Goal: Contribute content: Contribute content

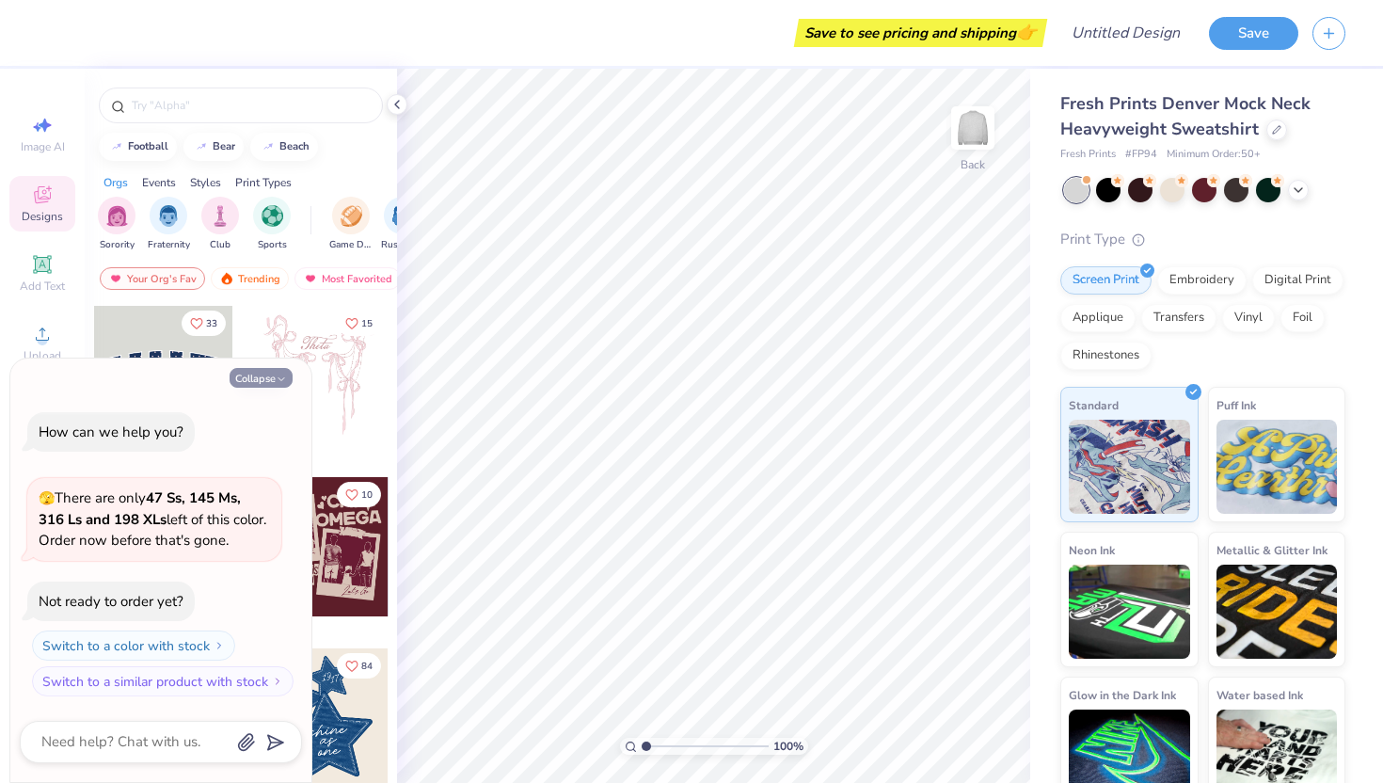
click at [286, 378] on button "Collapse" at bounding box center [261, 378] width 63 height 20
type textarea "x"
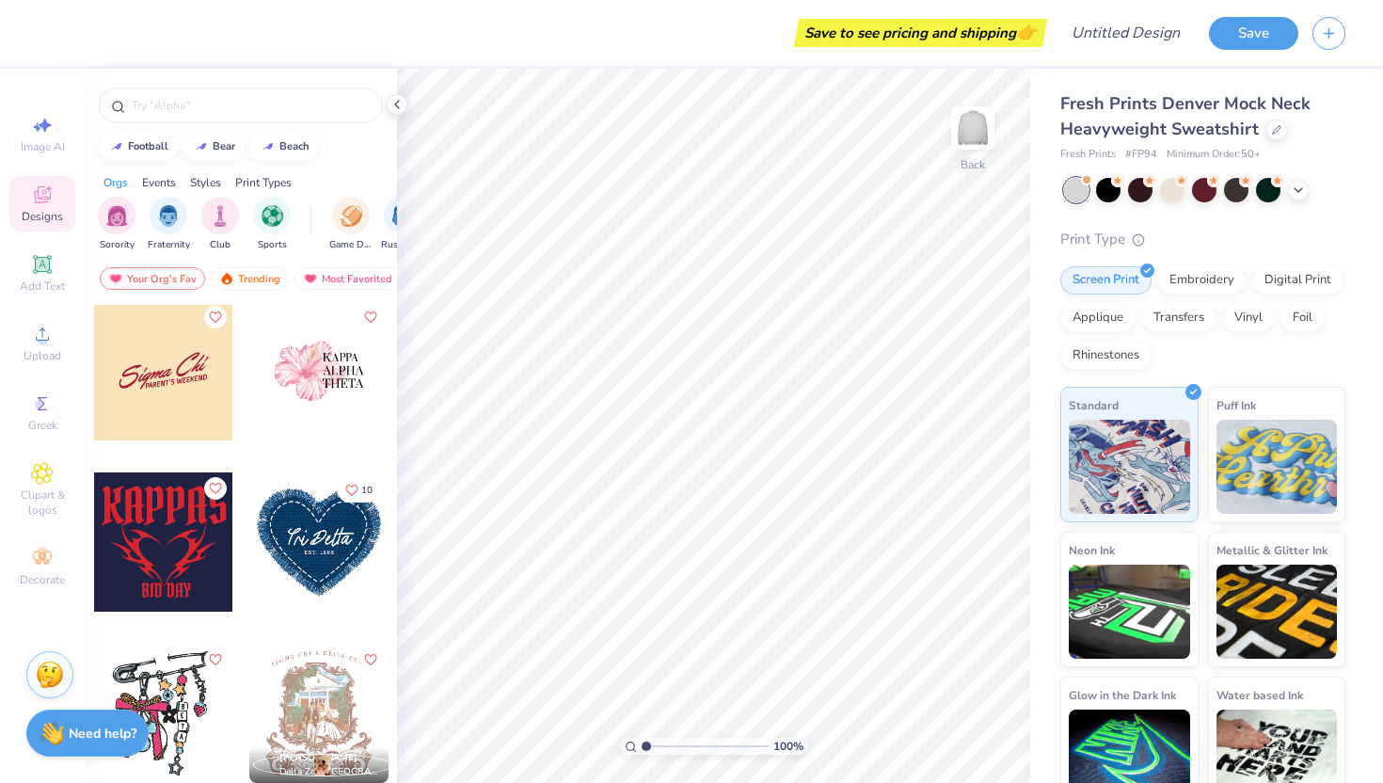
scroll to position [3259, 0]
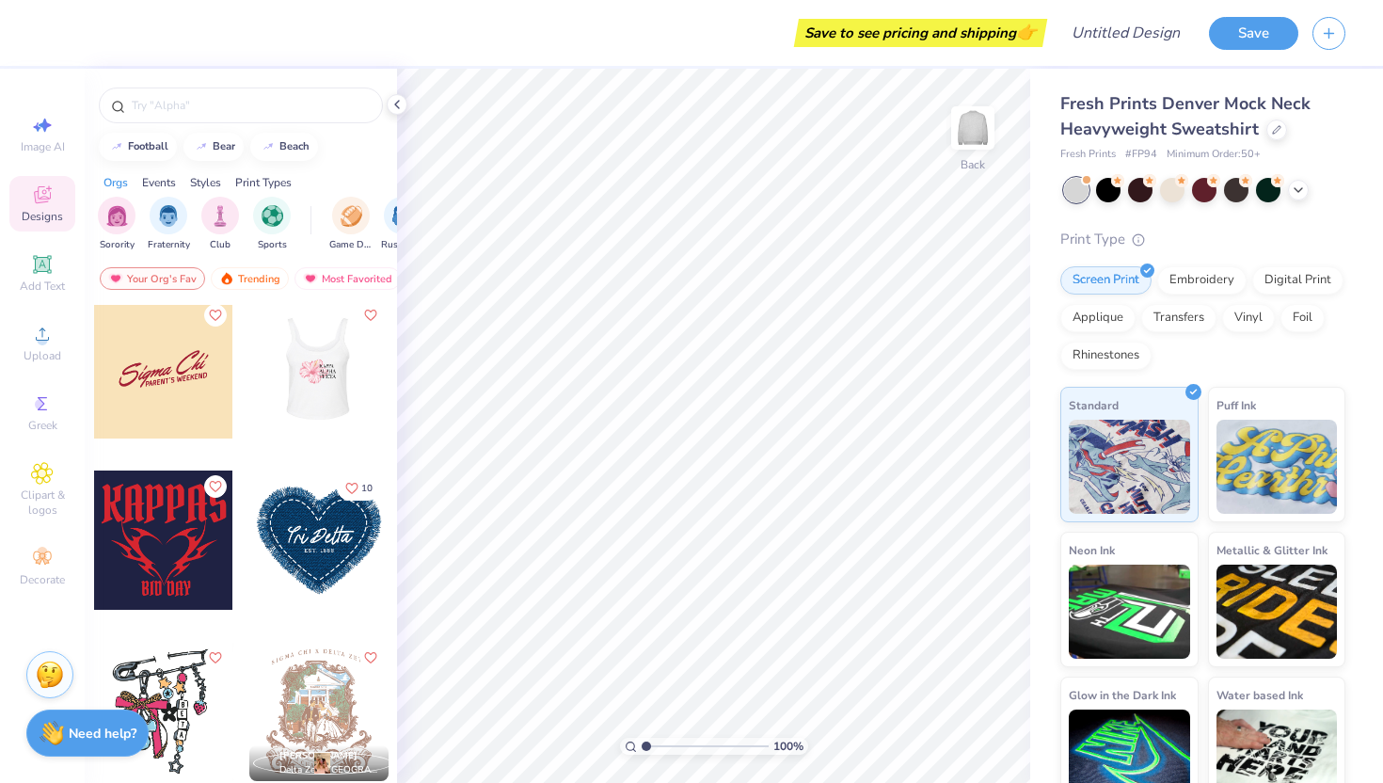
click at [154, 350] on div at bounding box center [163, 368] width 139 height 139
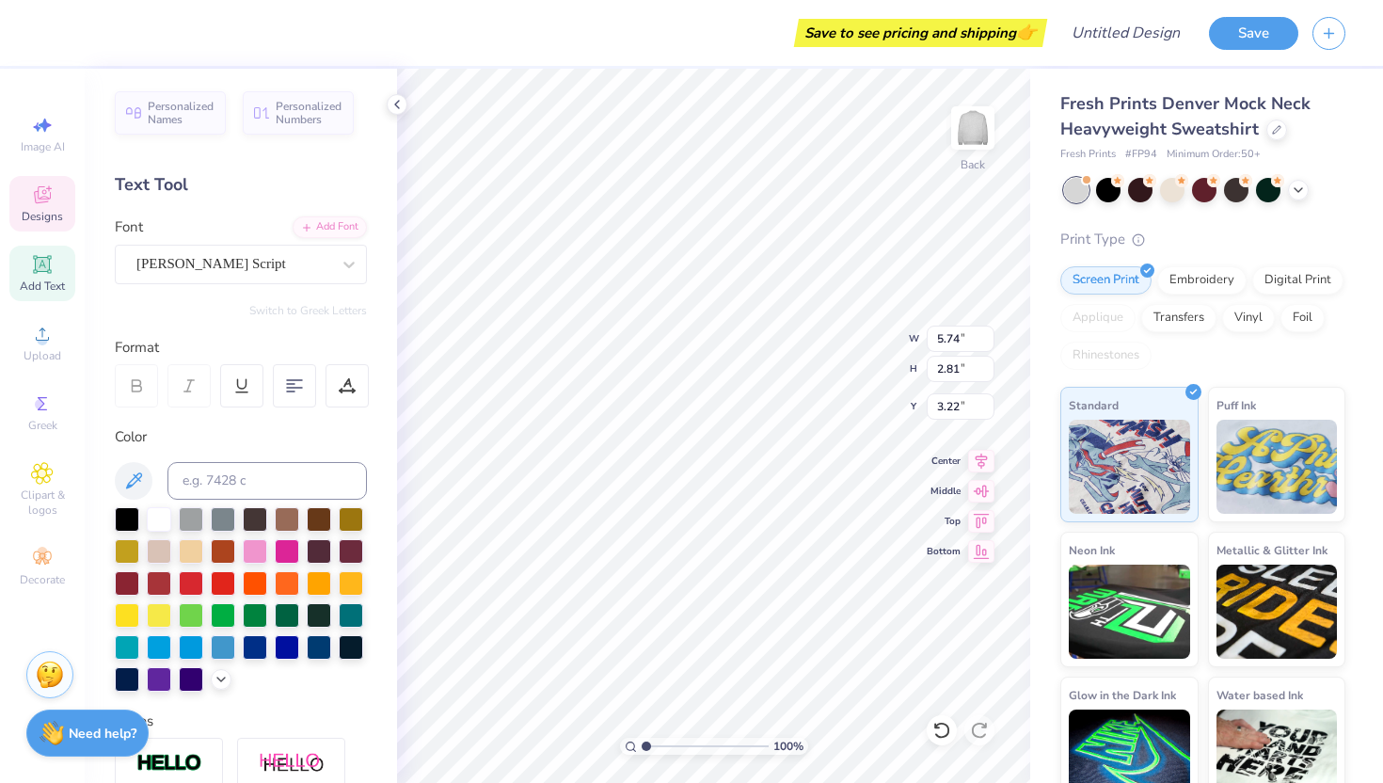
type input "5.74"
type input "2.81"
type input "3.22"
type textarea "igma"
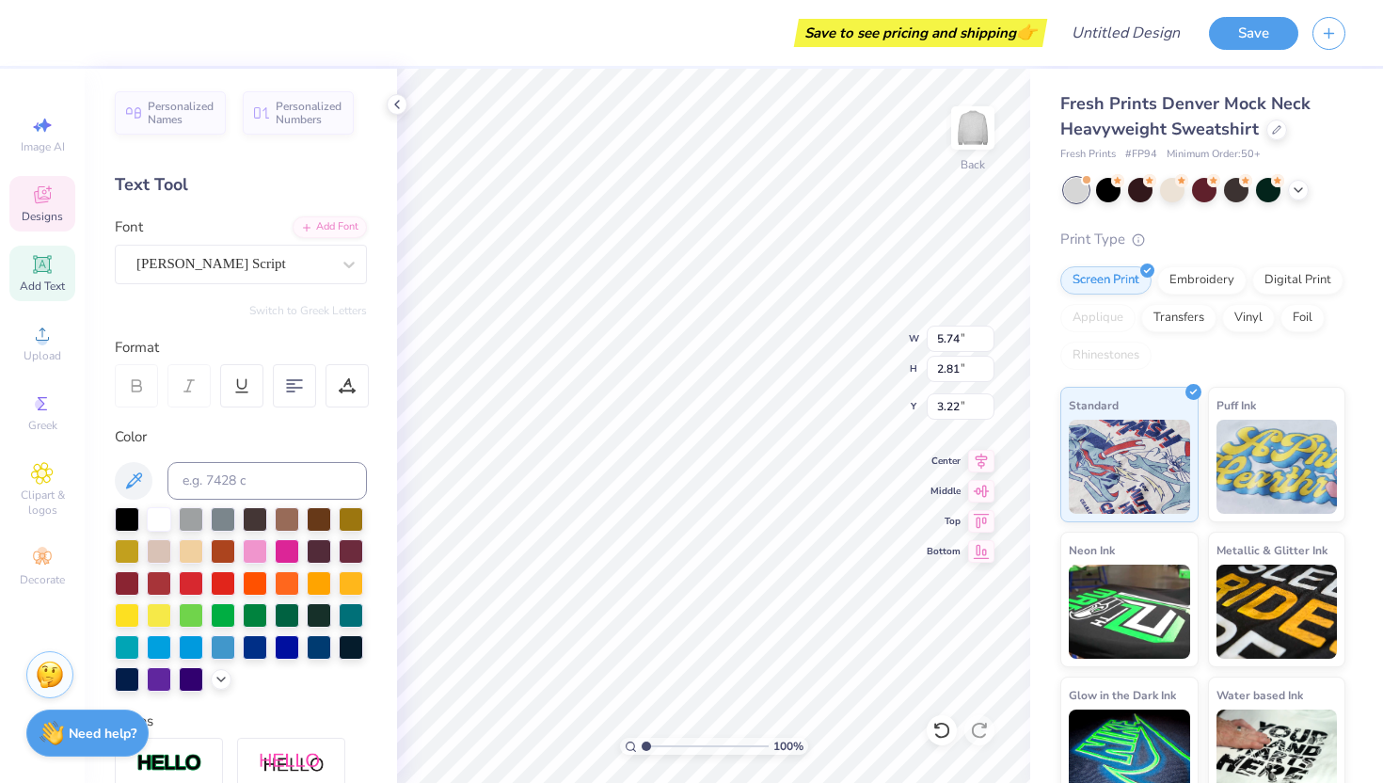
scroll to position [0, 0]
type textarea "P"
type textarea "Panhellenic"
type input "1.84"
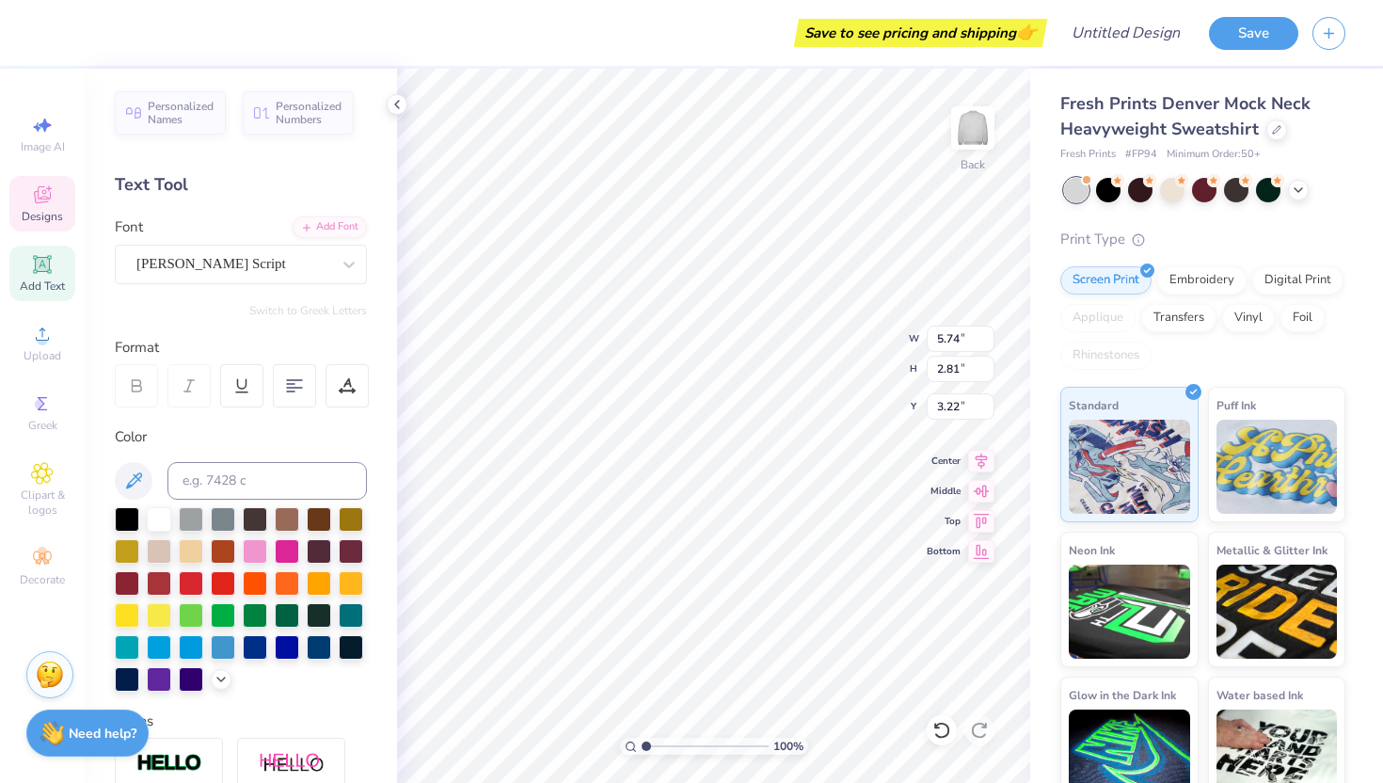
type input "1.94"
type input "4.02"
type input "4.77"
type textarea "P"
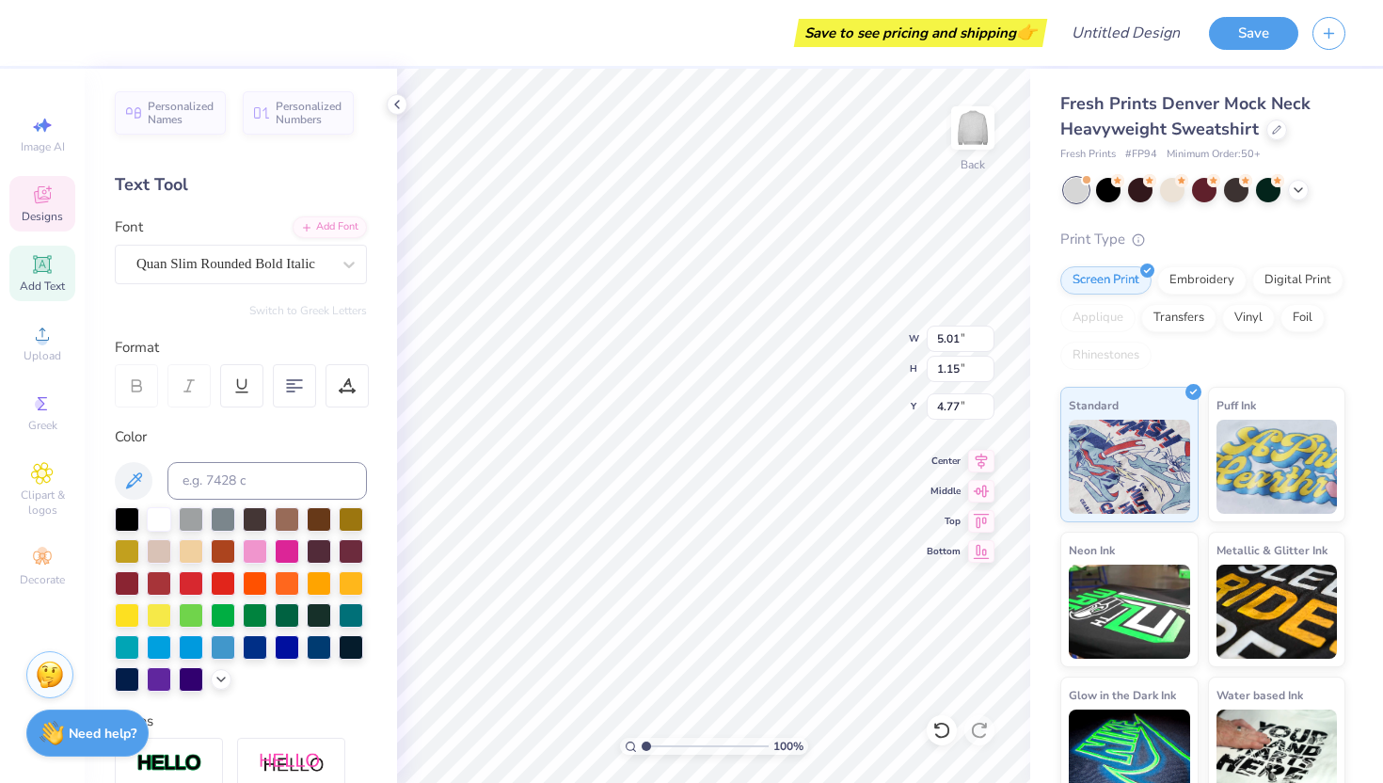
type textarea "executive board"
type input "3.00"
type input "3.86"
type input "1.03"
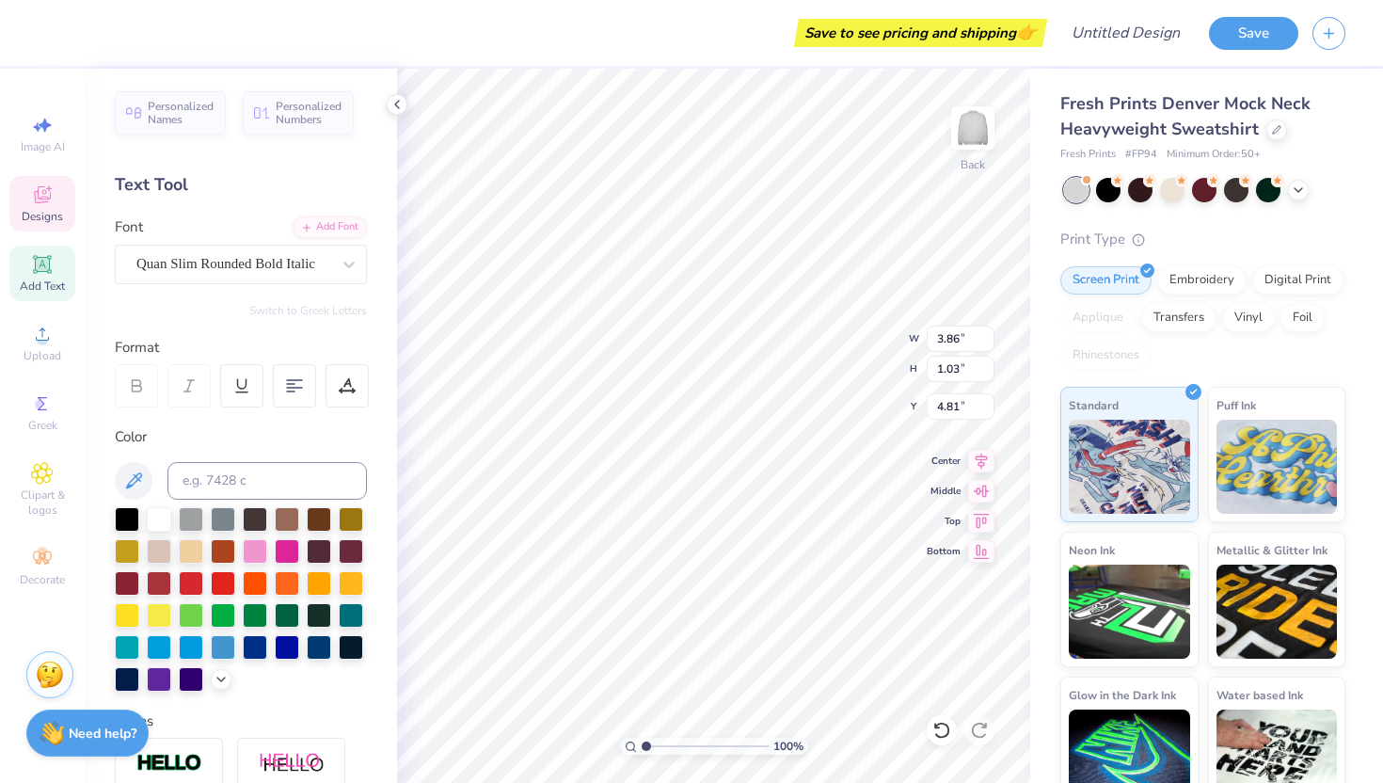
type input "4.29"
type input "6.82"
type input "2.48"
type input "3.00"
type input "4.25"
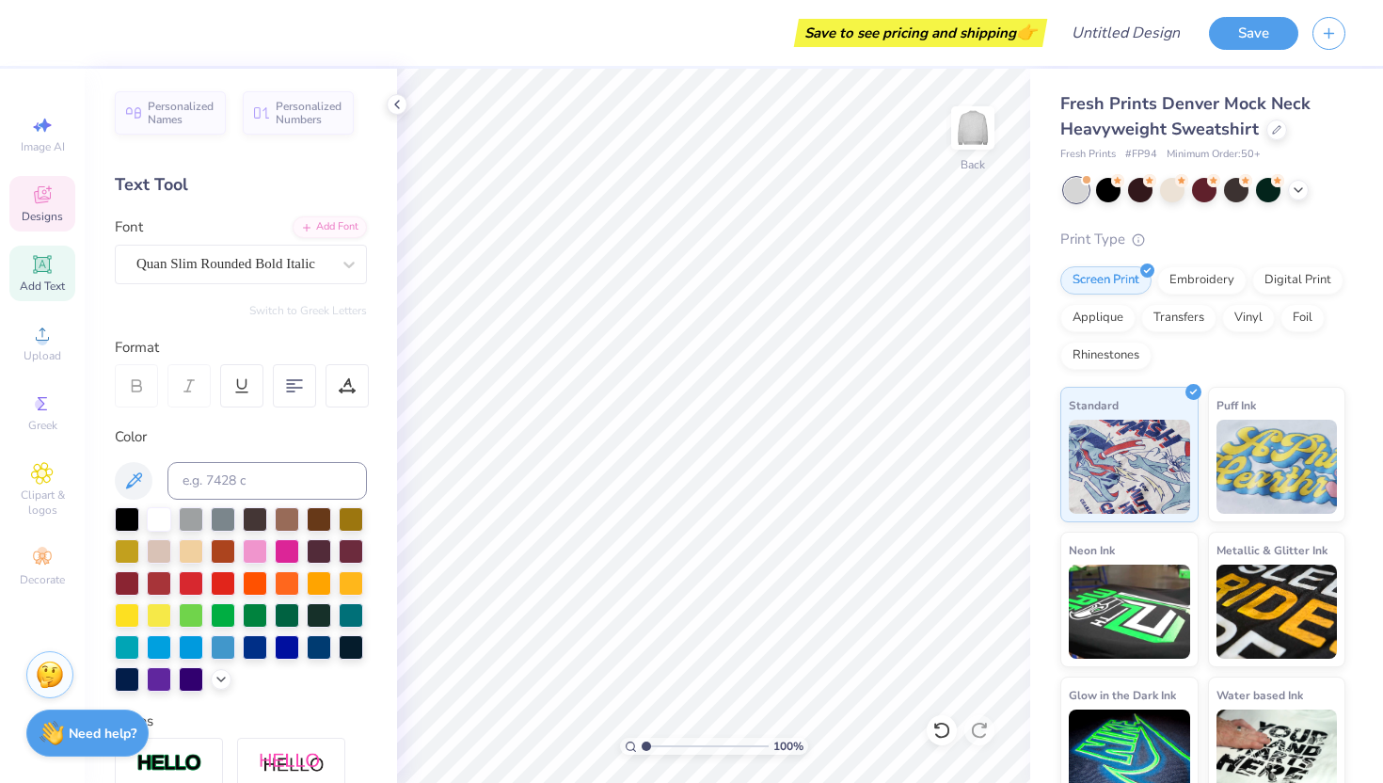
click at [66, 225] on div "Designs" at bounding box center [42, 203] width 66 height 55
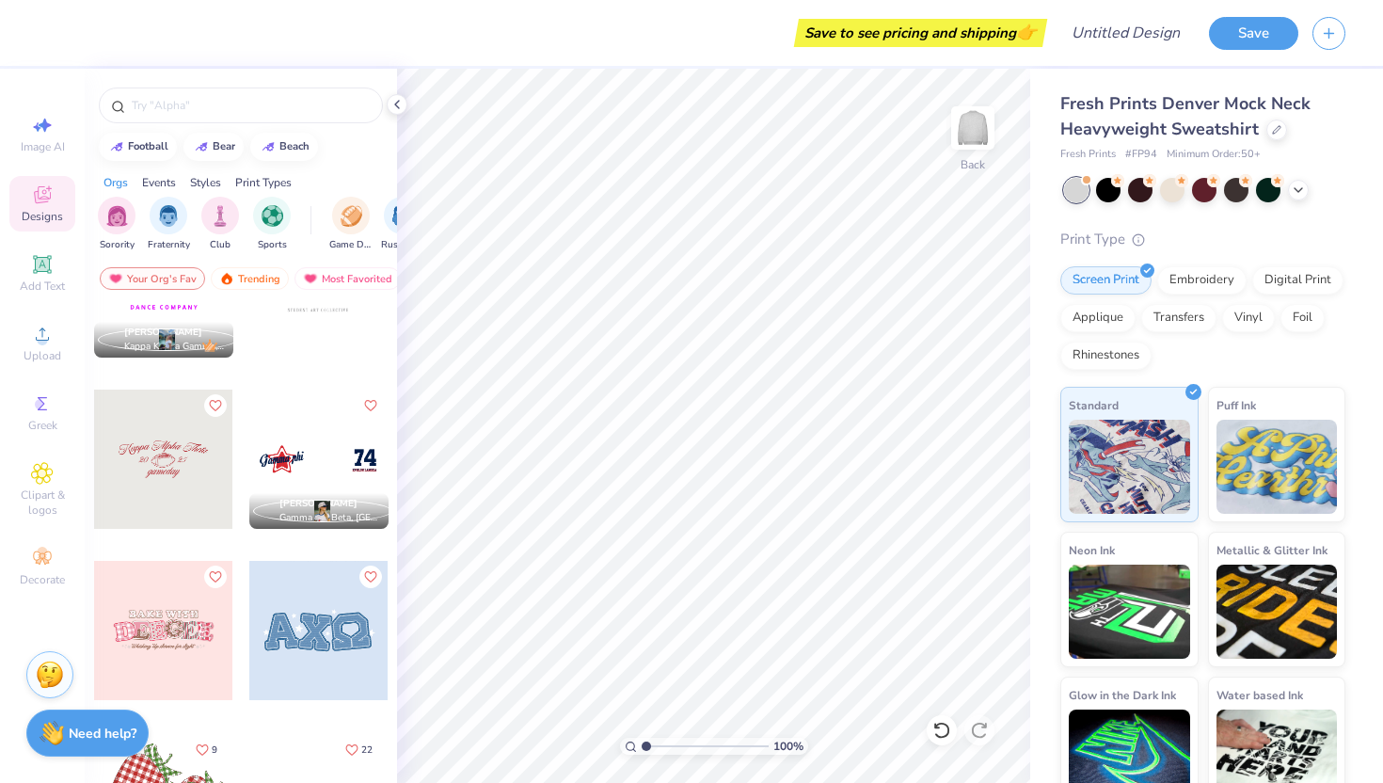
scroll to position [4883, 0]
click at [154, 456] on div at bounding box center [163, 457] width 139 height 139
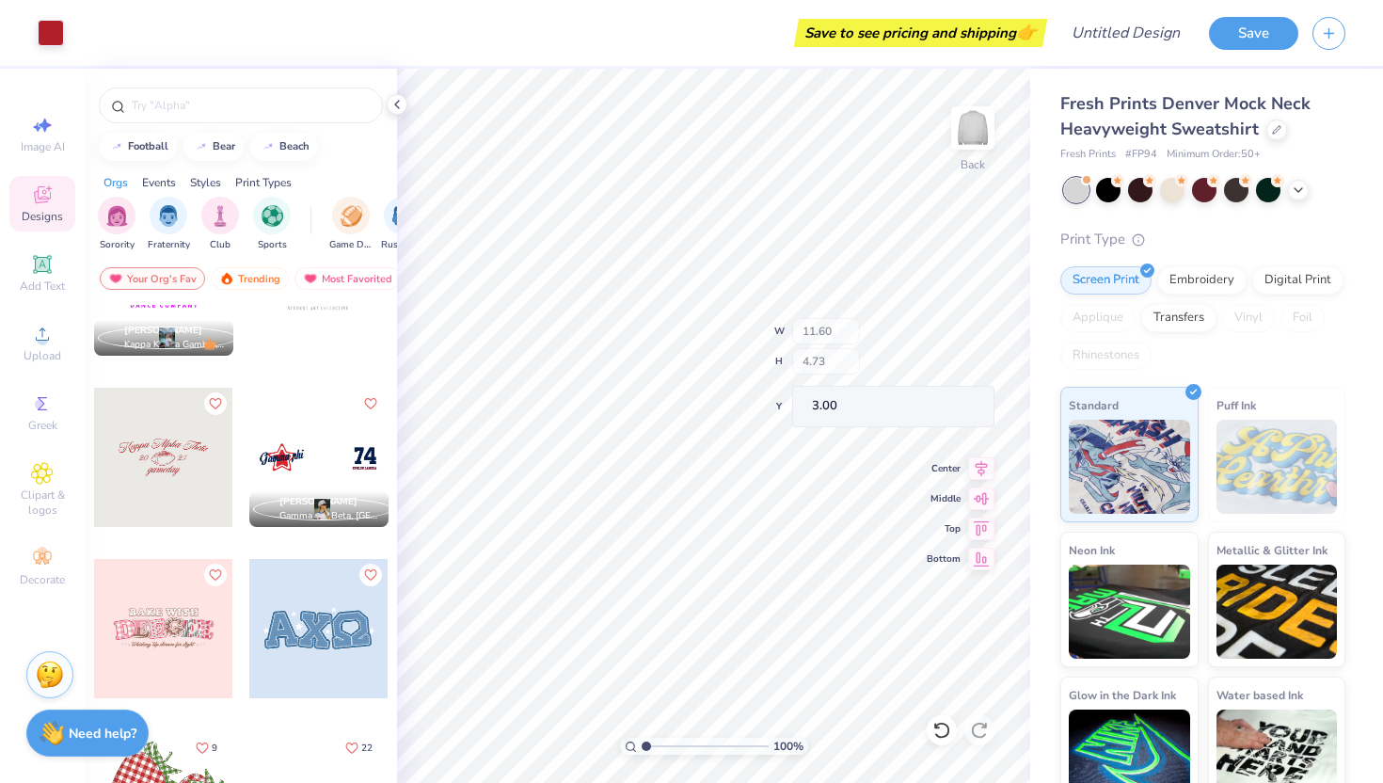
type input "1.82"
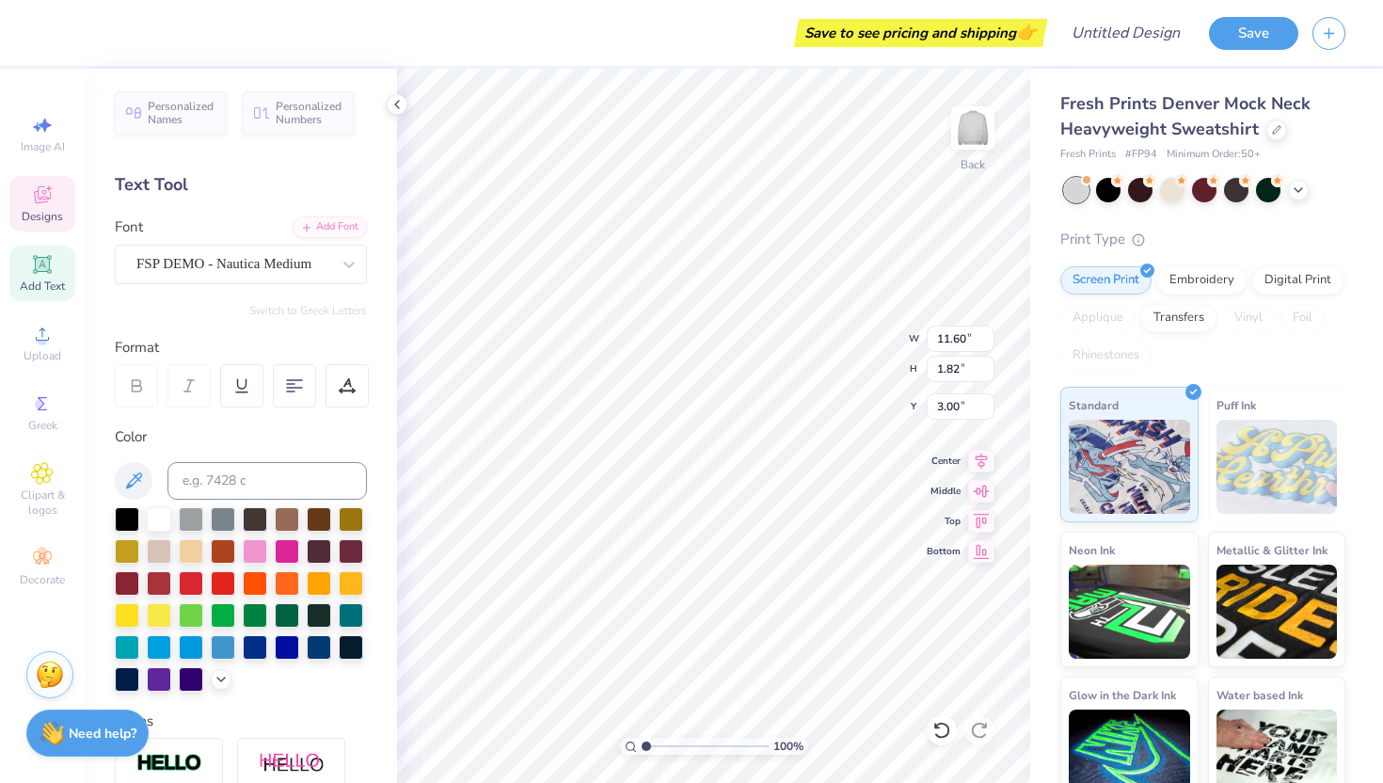
scroll to position [0, 0]
type textarea "K"
type textarea "DePauw Panhellenic"
type input "4.05"
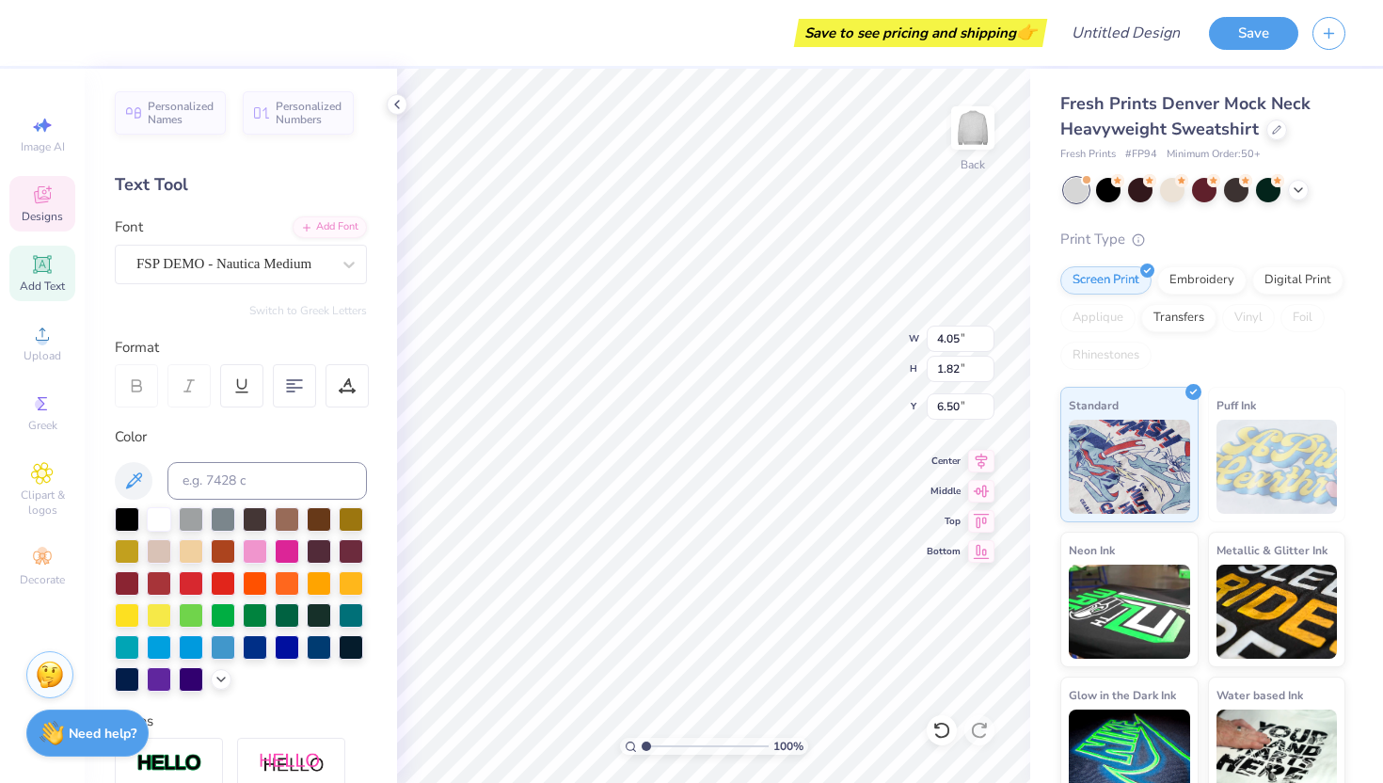
type input "1.29"
type input "6.50"
type textarea "executive board"
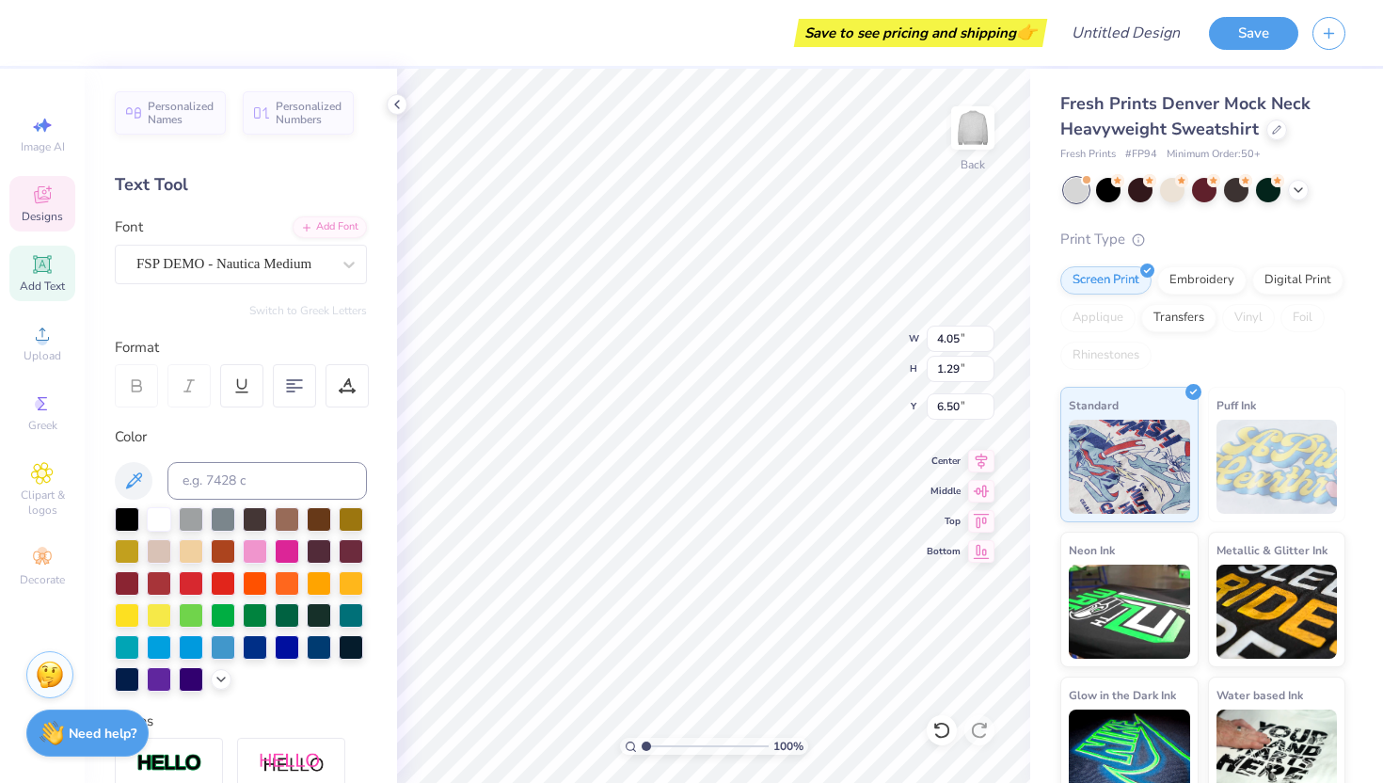
type input "3.15"
type input "1.87"
type input "4.62"
type input "4.80"
type input "5.52"
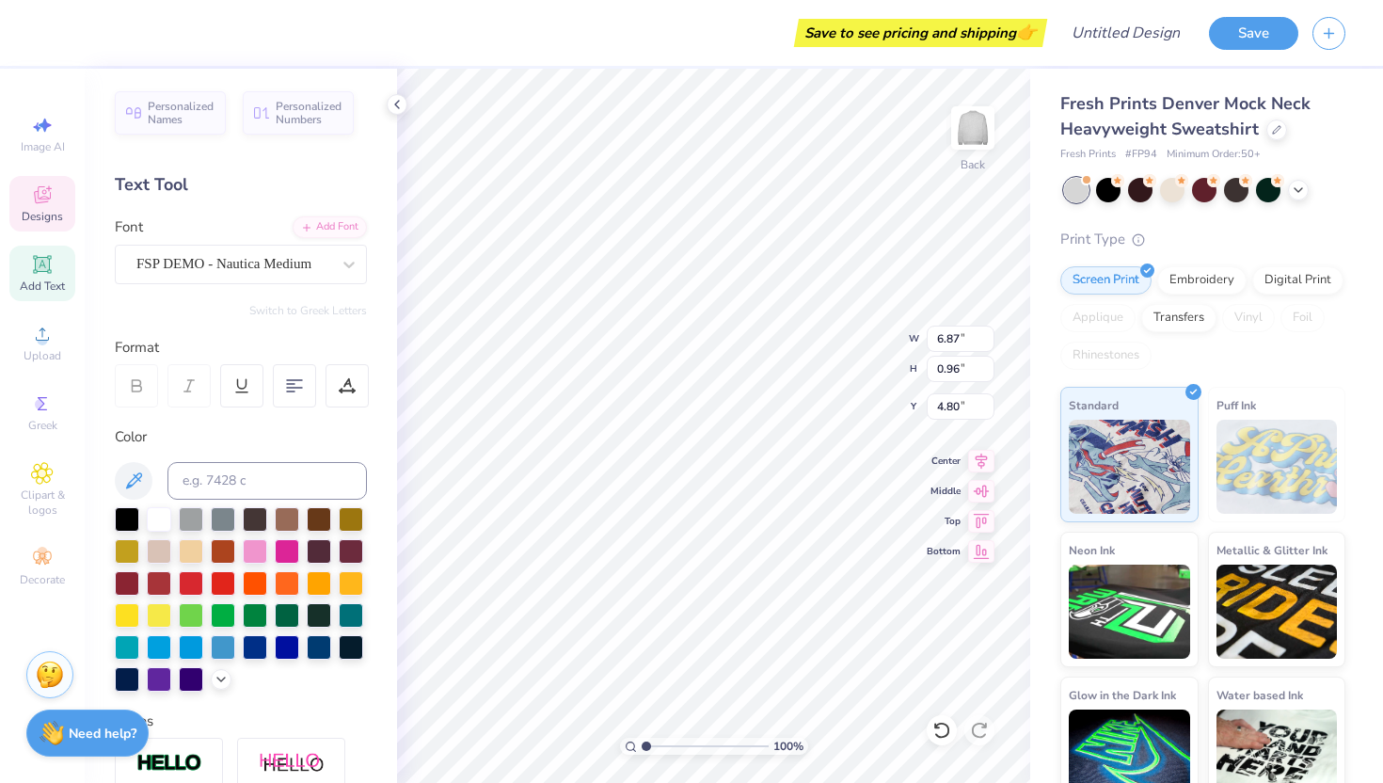
type input "0.77"
click at [225, 677] on icon at bounding box center [221, 677] width 15 height 15
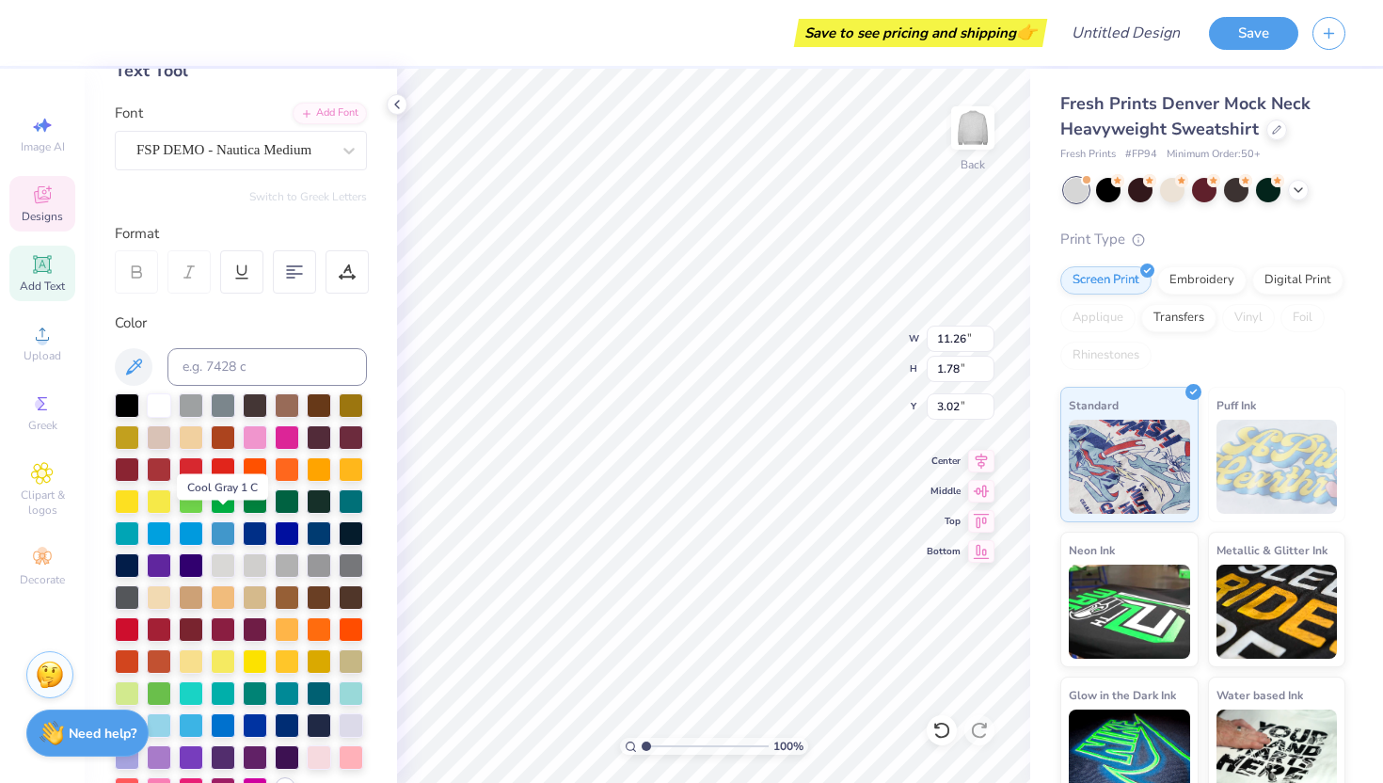
scroll to position [155, 0]
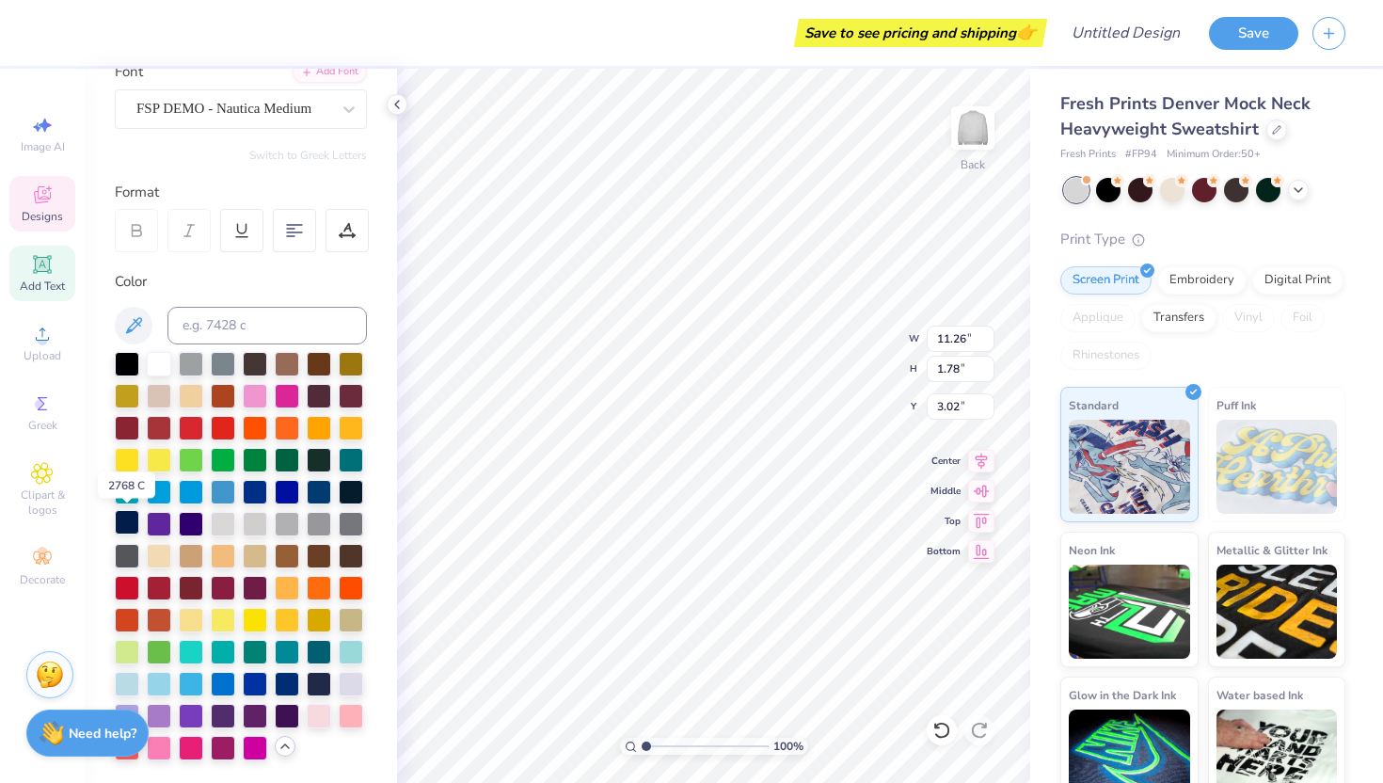
click at [130, 525] on div at bounding box center [127, 522] width 24 height 24
click at [311, 494] on div at bounding box center [319, 490] width 24 height 24
type input "5.52"
type input "0.77"
type input "4.80"
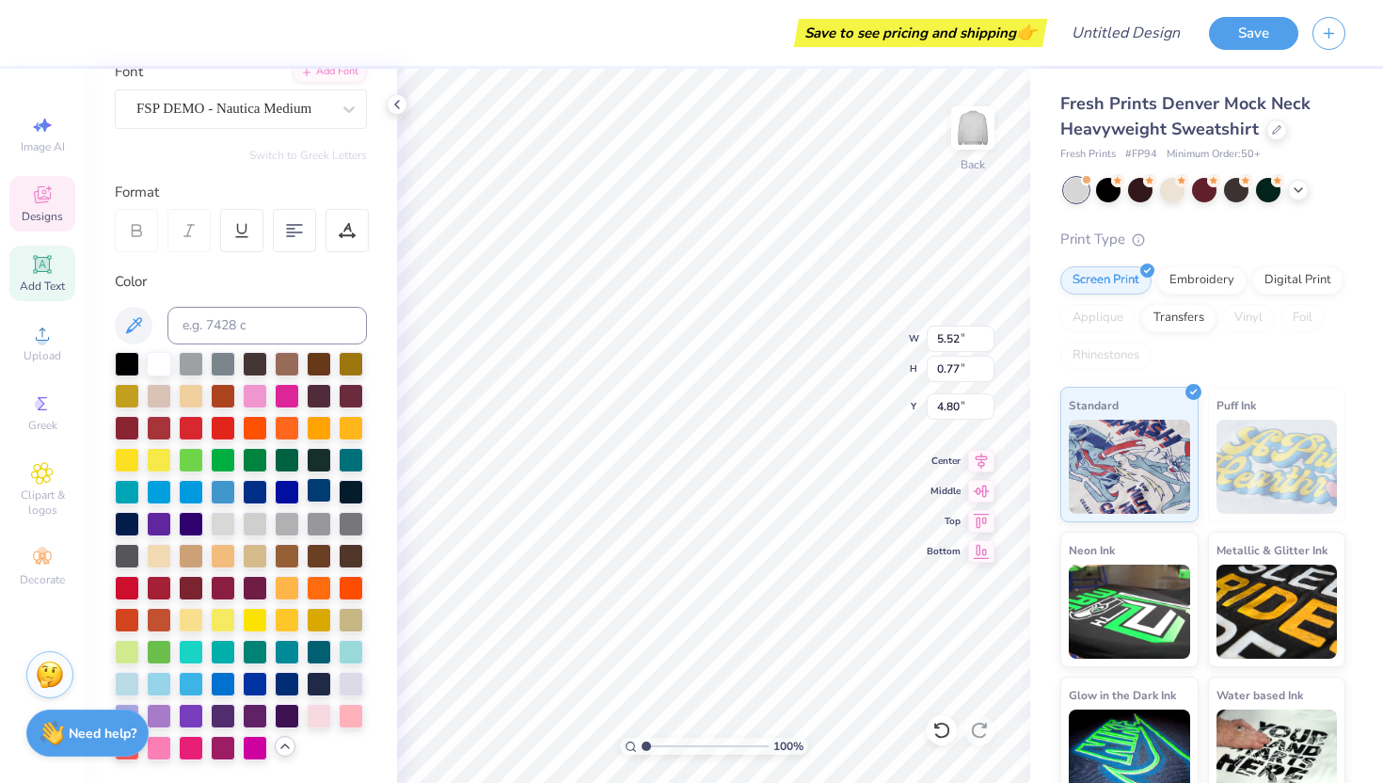
click at [312, 487] on div at bounding box center [319, 490] width 24 height 24
click at [353, 108] on icon at bounding box center [348, 109] width 11 height 7
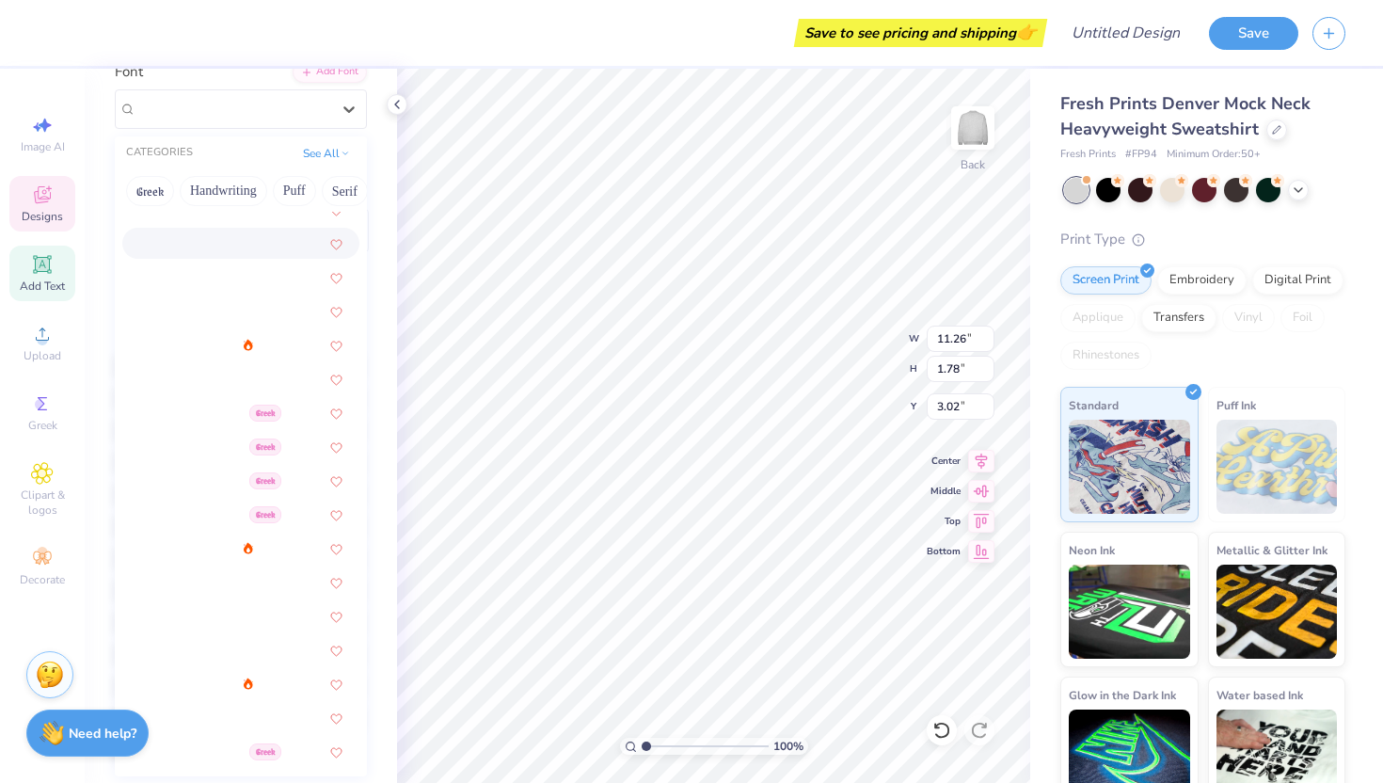
scroll to position [292, 0]
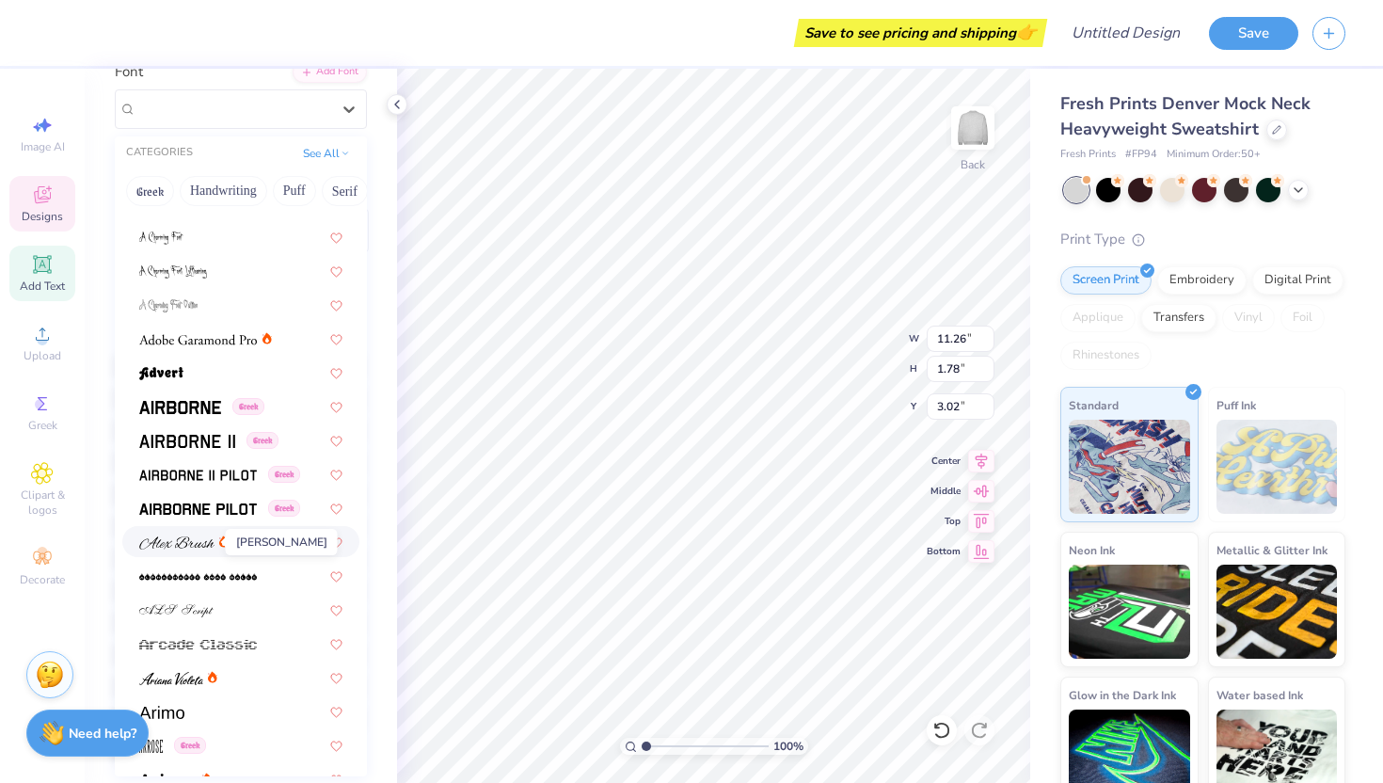
click at [198, 545] on img at bounding box center [176, 542] width 75 height 13
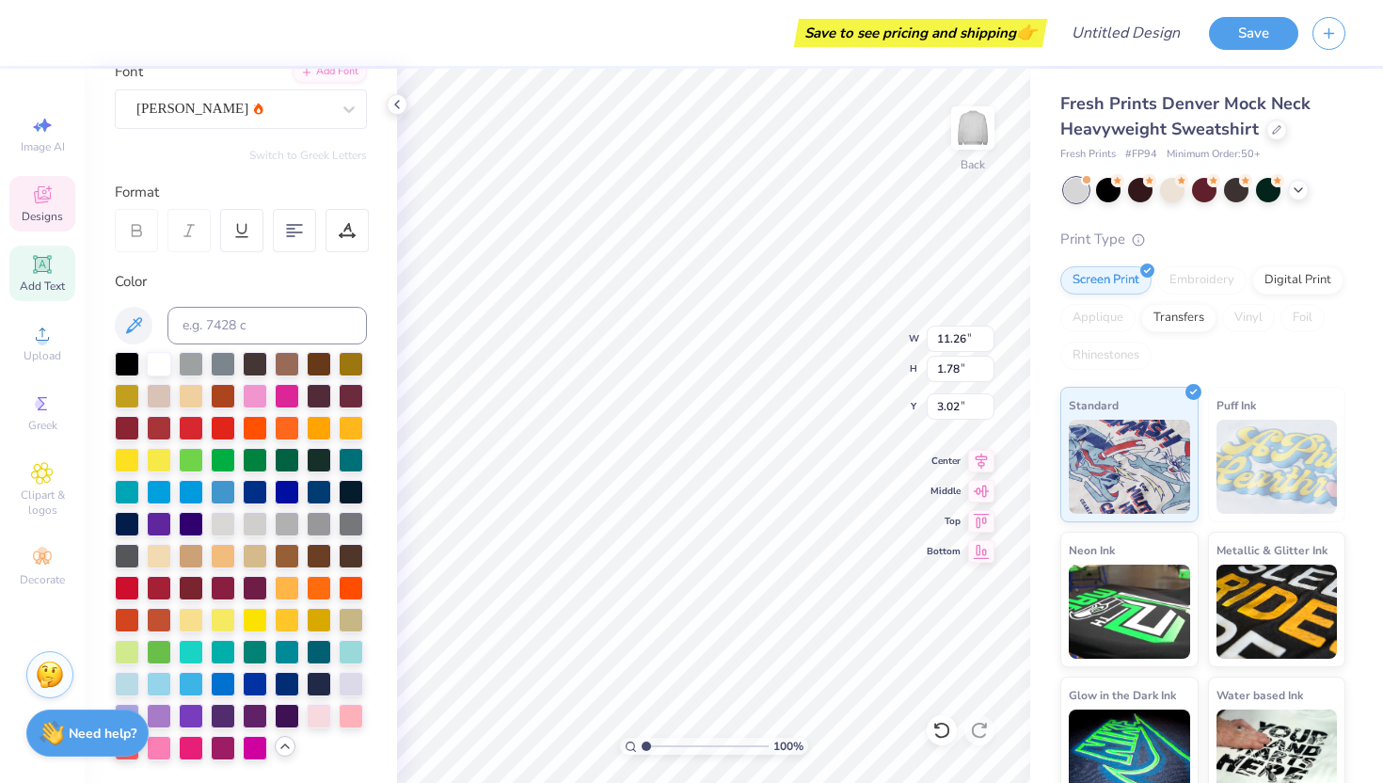
type input "12.56"
type input "1.70"
type input "3.06"
click at [284, 111] on div "[PERSON_NAME]" at bounding box center [234, 108] width 198 height 29
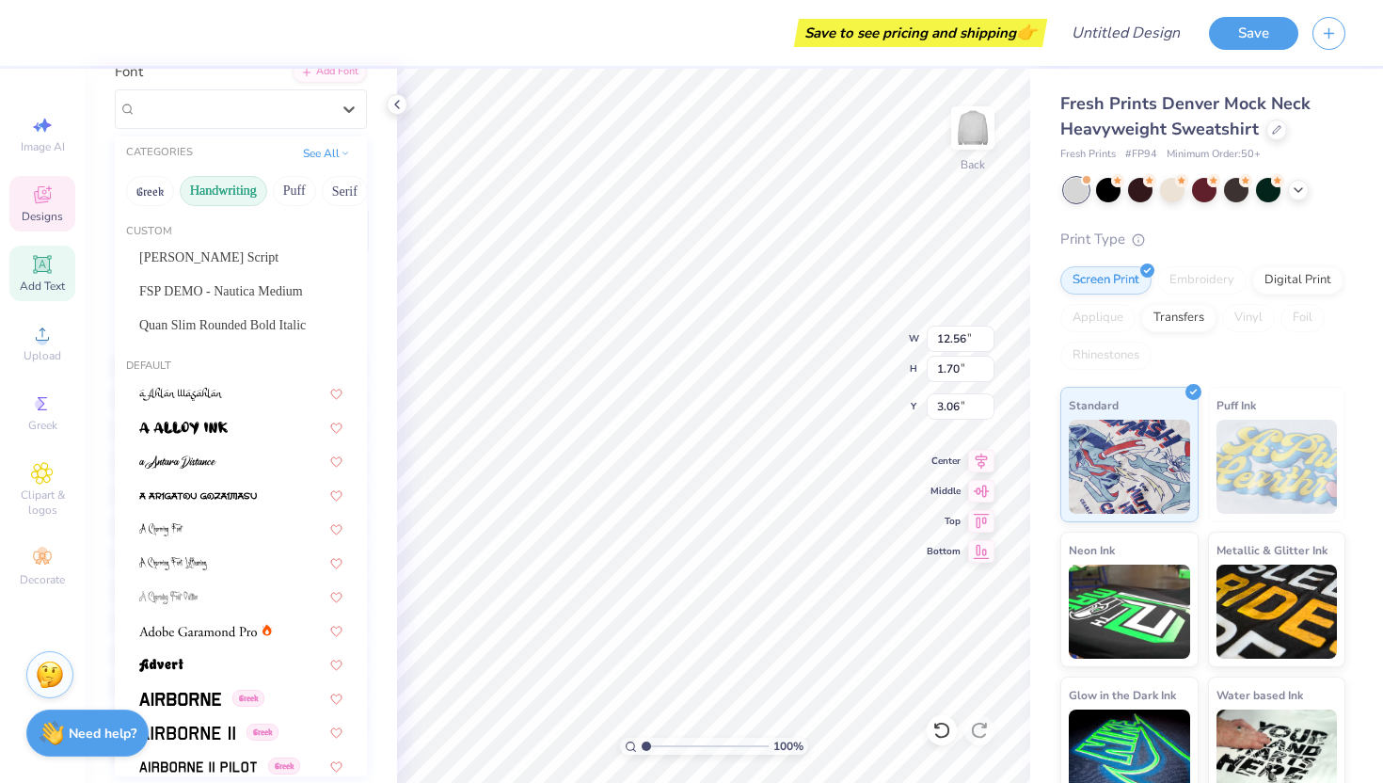
click at [209, 186] on button "Handwriting" at bounding box center [223, 191] width 87 height 30
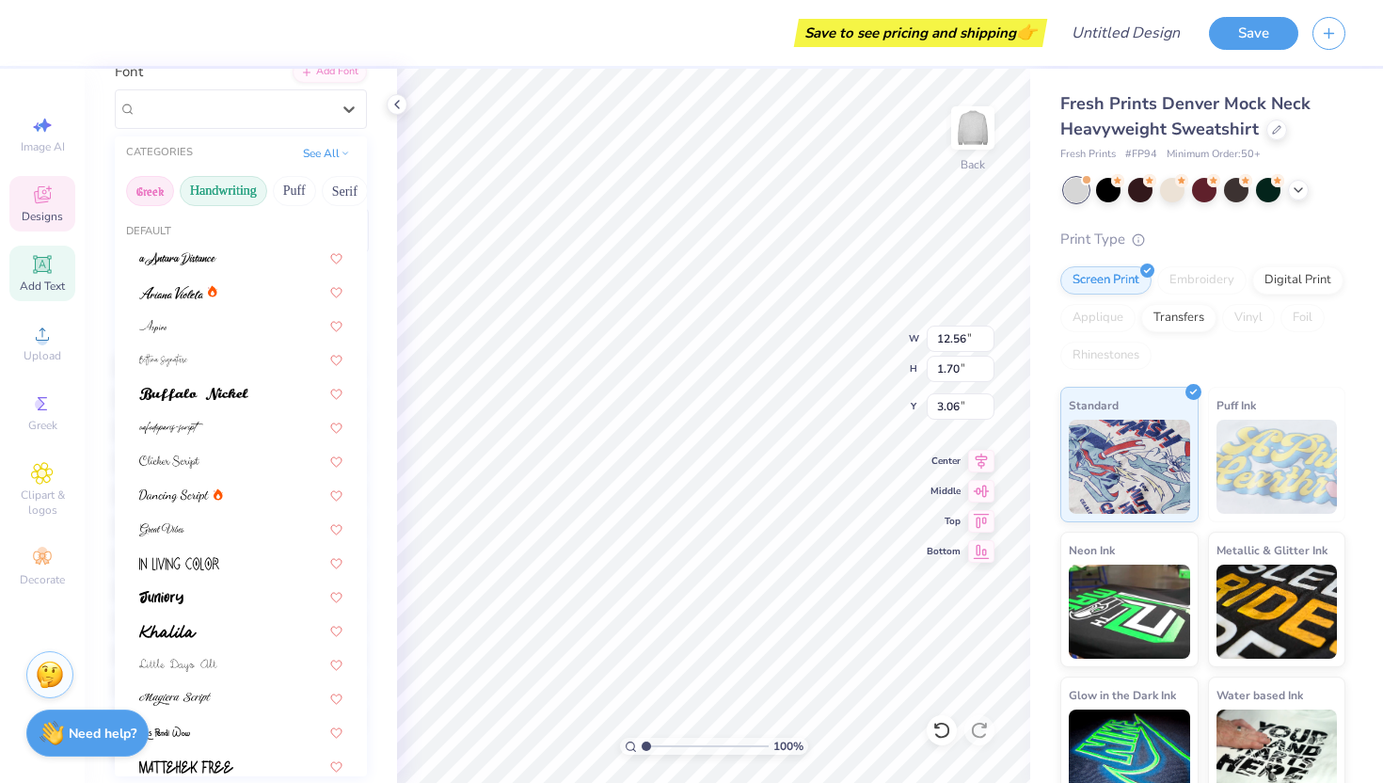
click at [152, 187] on button "Greek" at bounding box center [150, 191] width 48 height 30
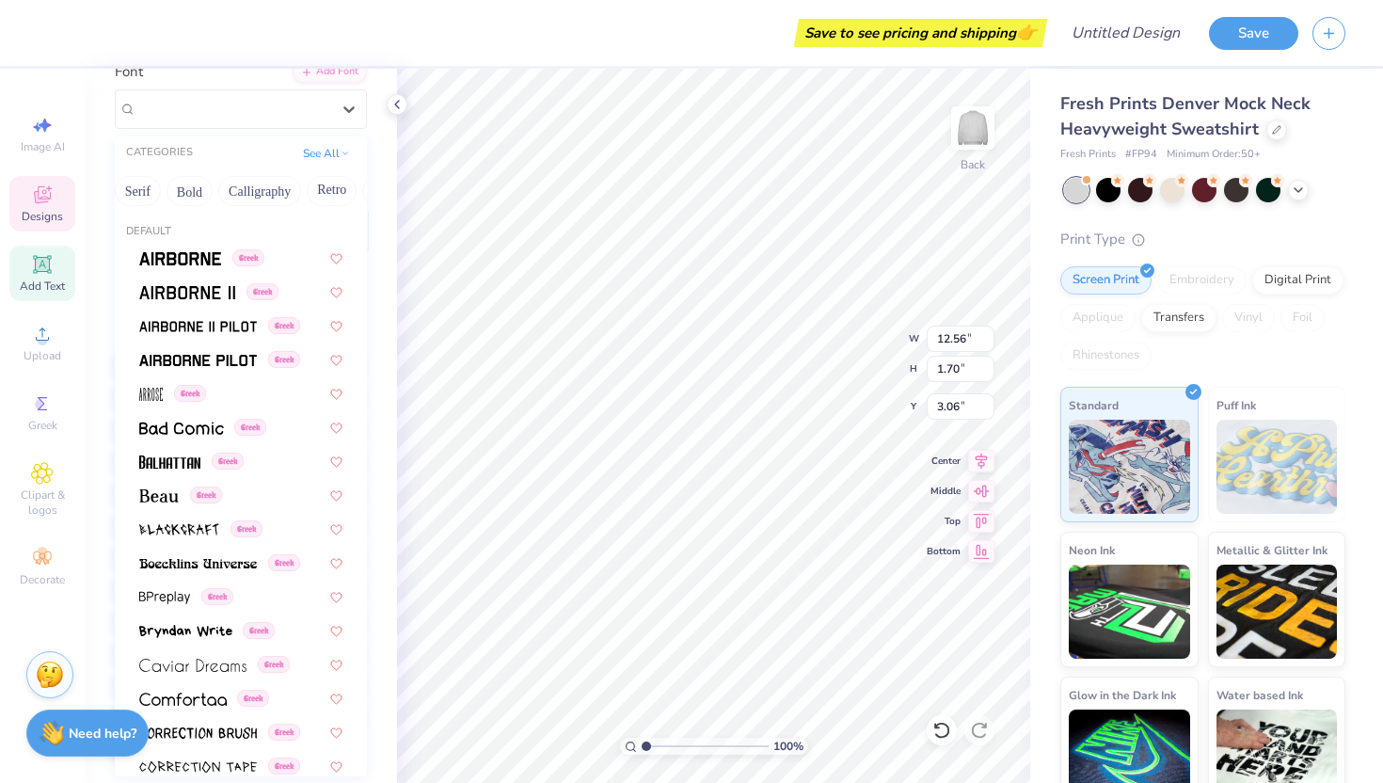
scroll to position [0, 208]
click at [245, 188] on button "Calligraphy" at bounding box center [258, 191] width 83 height 30
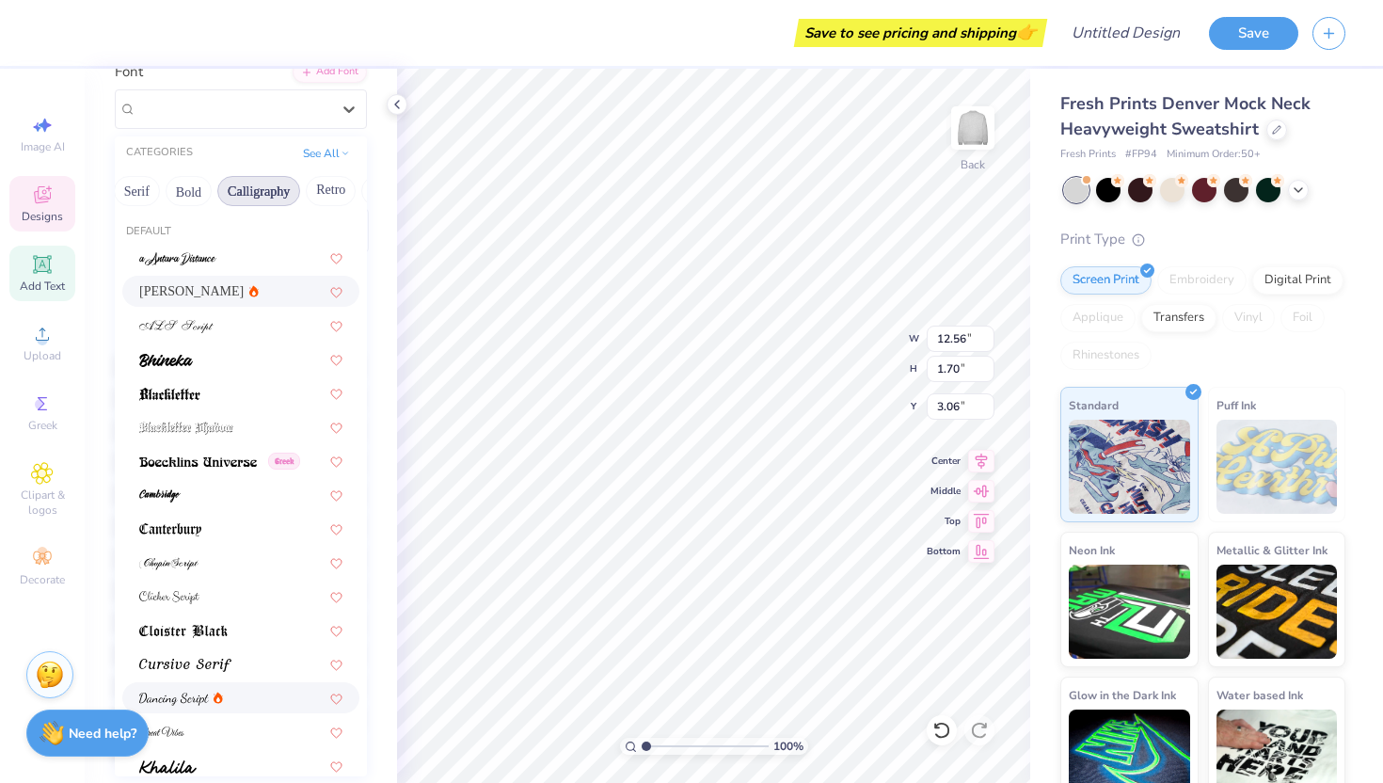
click at [179, 692] on img at bounding box center [174, 698] width 70 height 13
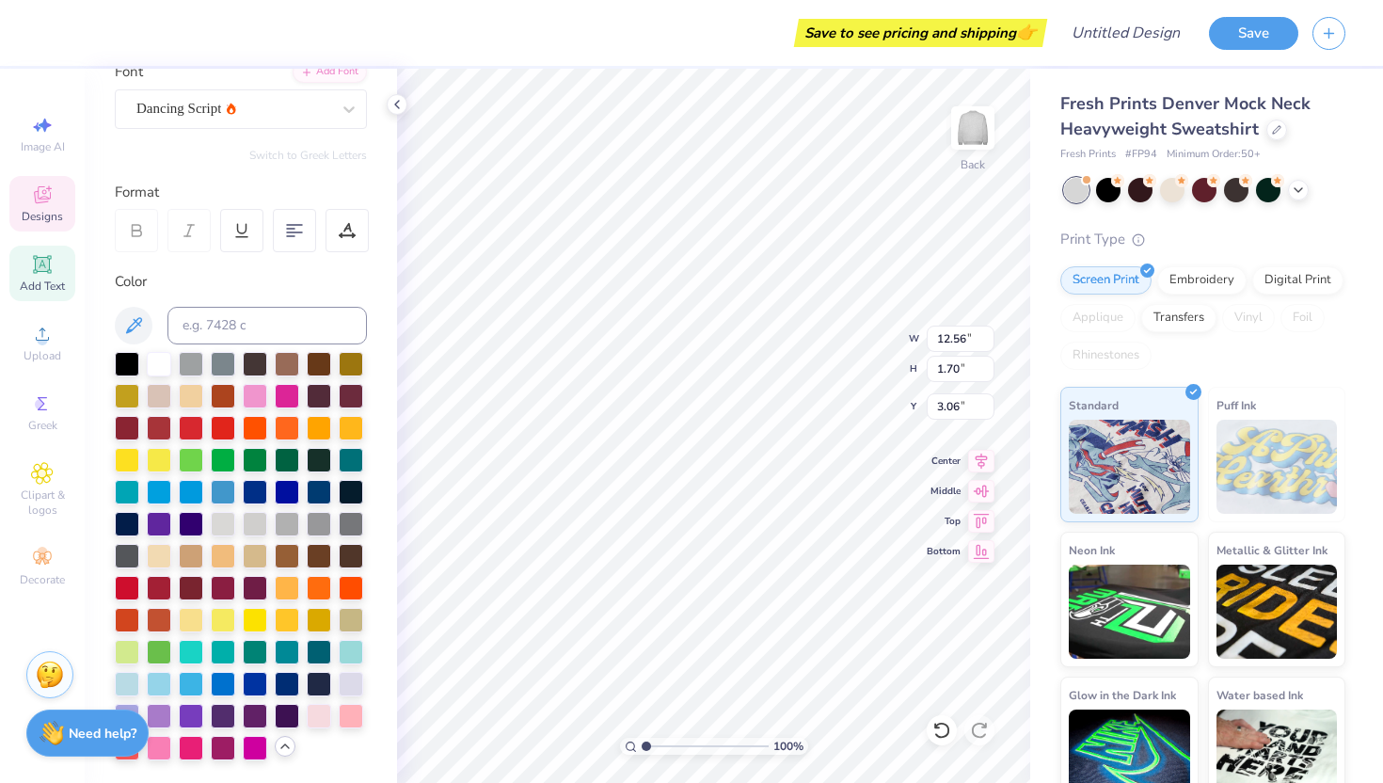
type input "11.56"
type input "1.81"
type input "3.00"
click at [315, 108] on div "Dancing Script" at bounding box center [234, 108] width 198 height 29
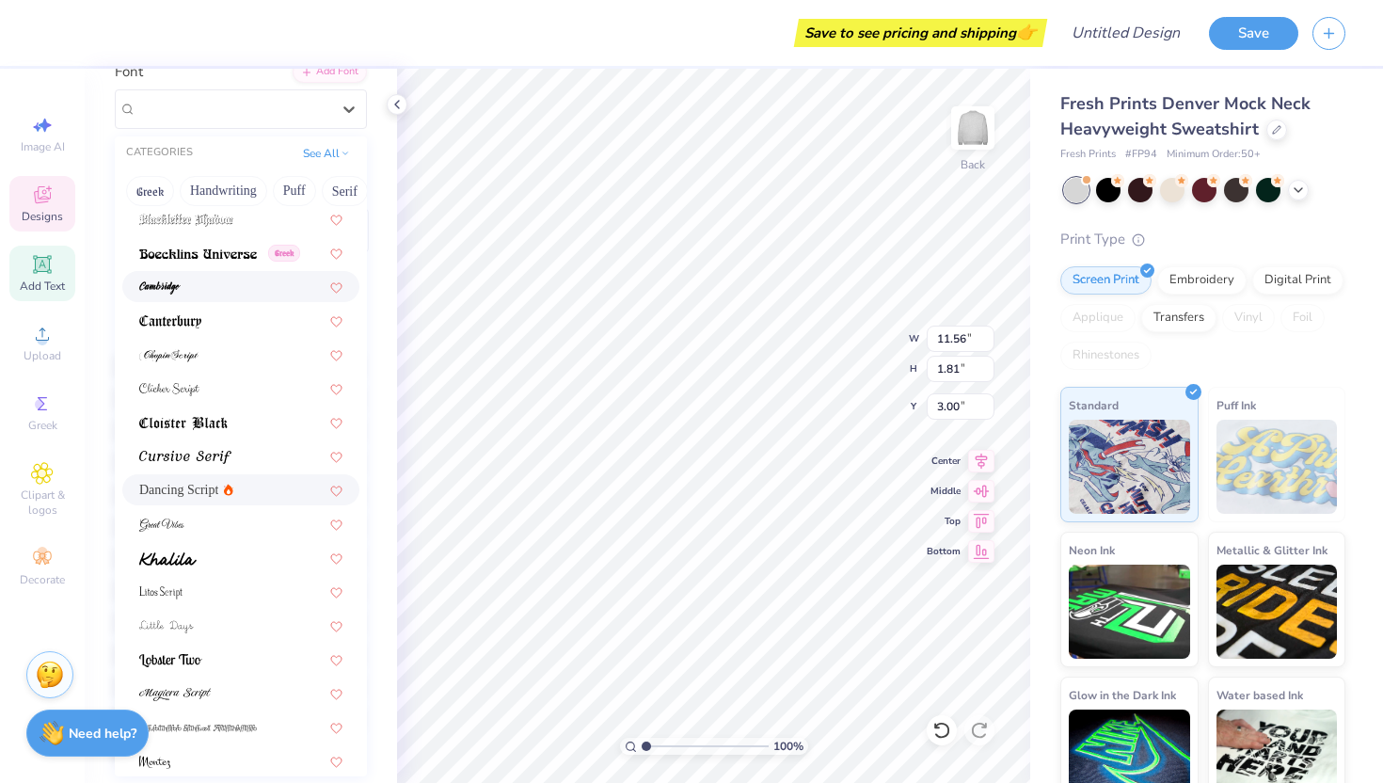
scroll to position [211, 0]
click at [194, 686] on img at bounding box center [174, 691] width 71 height 13
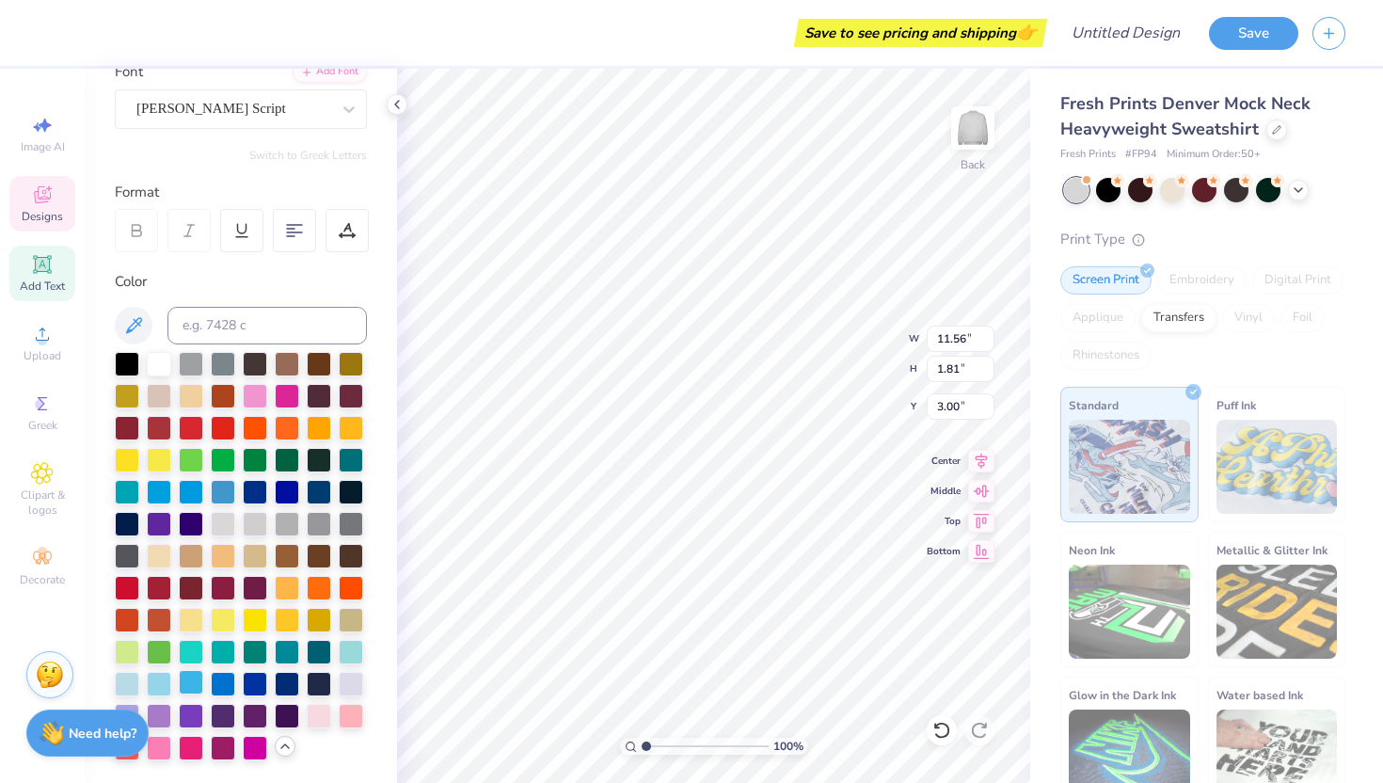
type input "16.27"
type input "1.90"
type input "2.96"
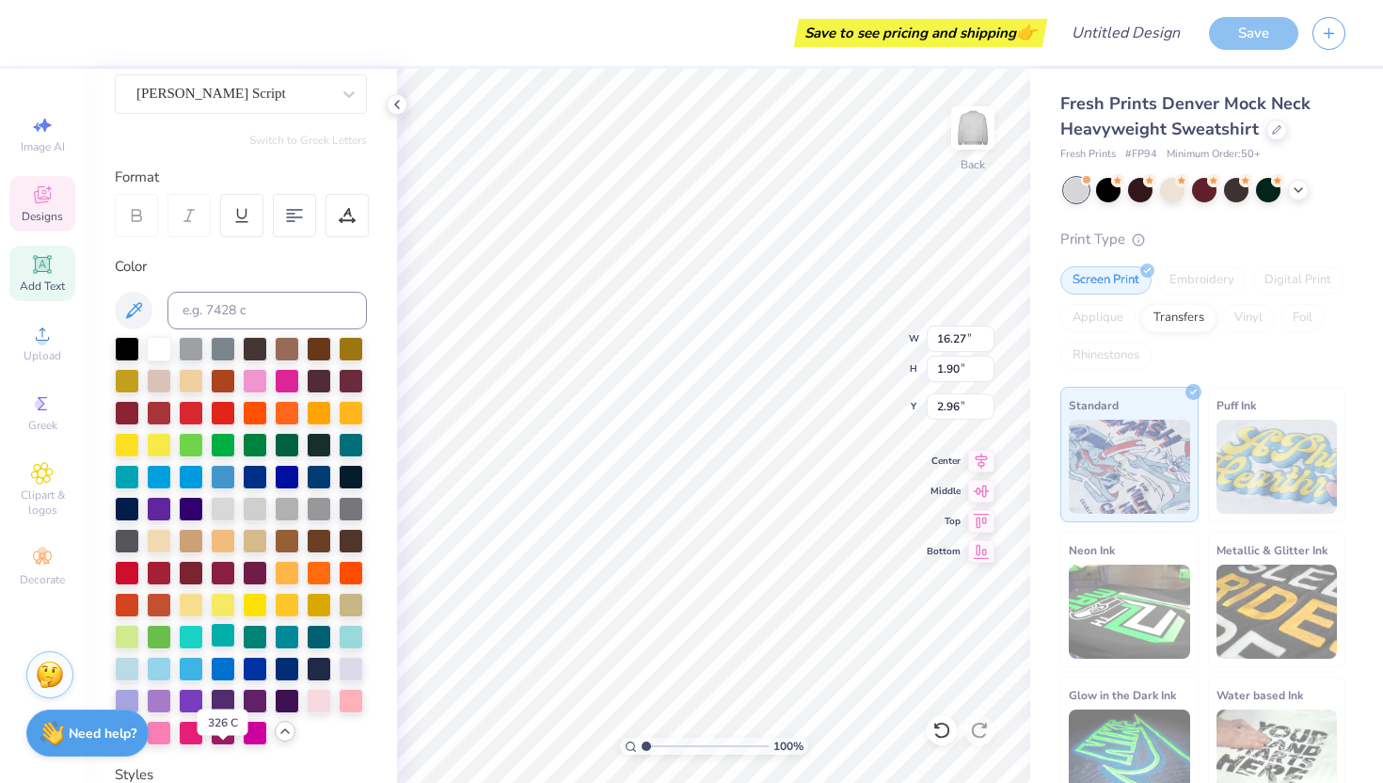
scroll to position [0, 0]
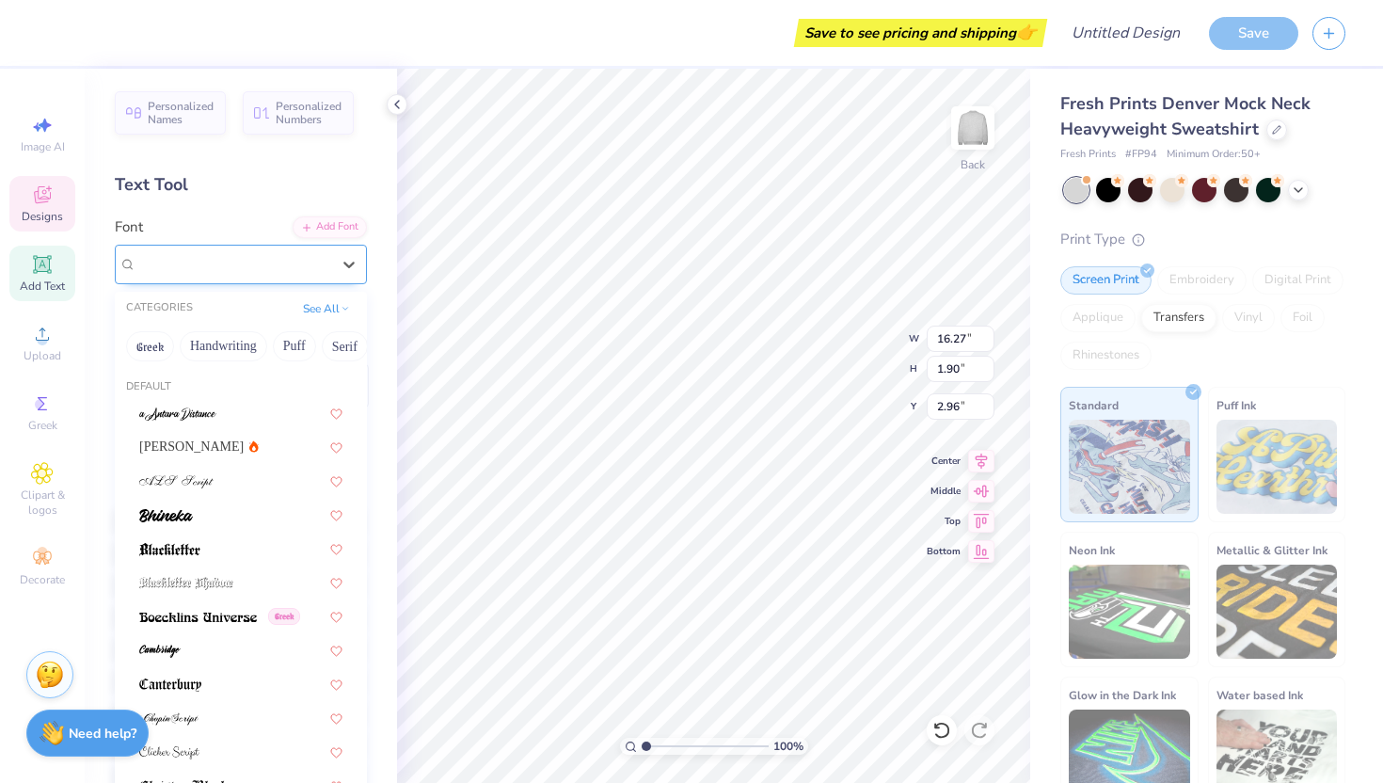
click at [235, 260] on div "[PERSON_NAME] Script" at bounding box center [234, 263] width 198 height 29
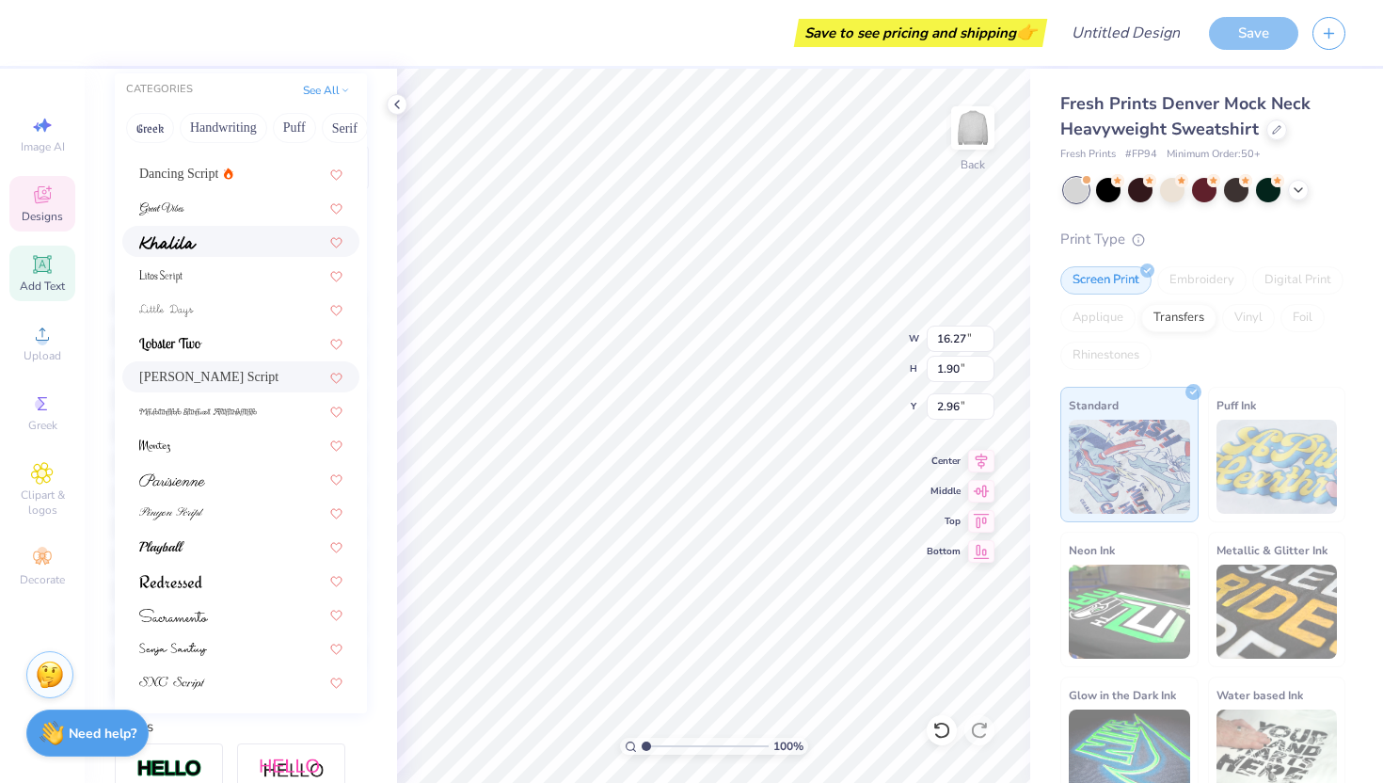
scroll to position [221, 0]
click at [231, 531] on div at bounding box center [240, 543] width 237 height 31
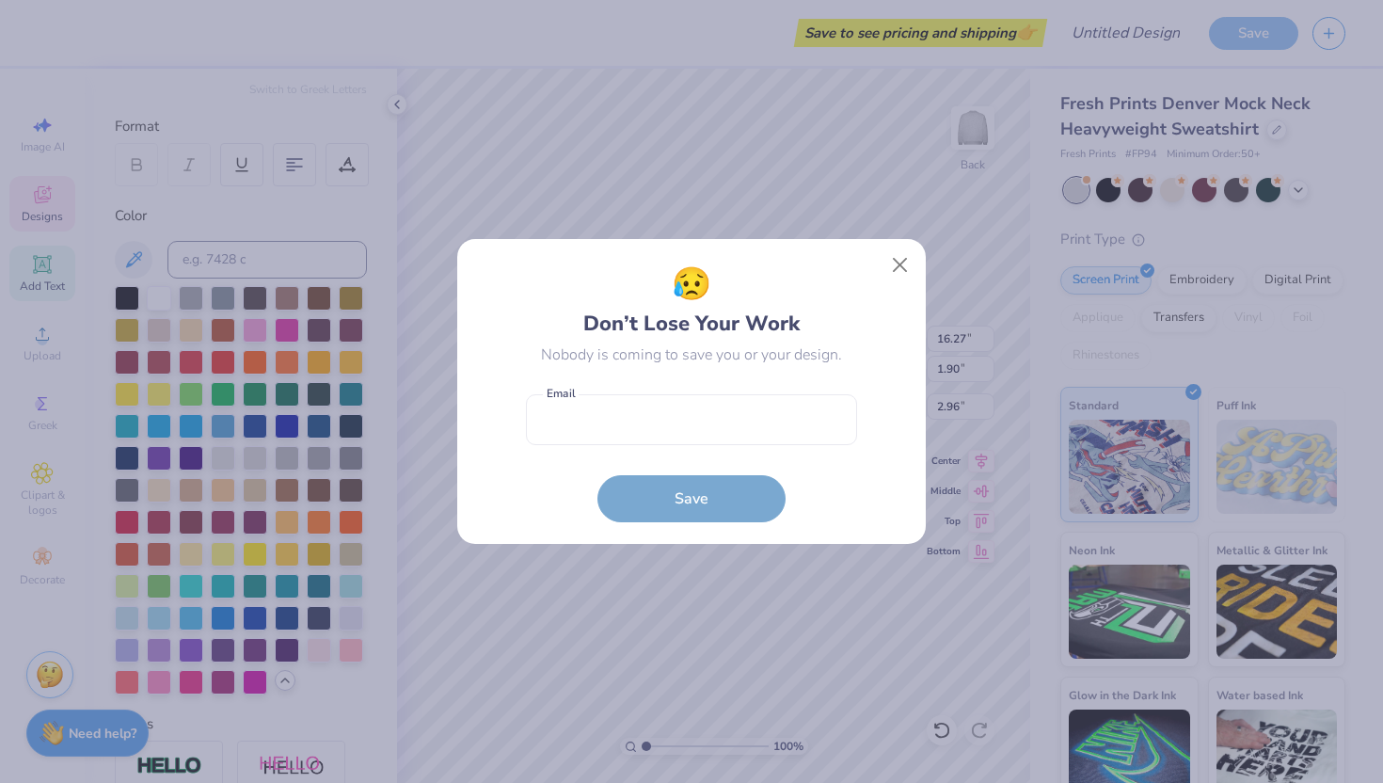
type input "11.18"
type input "1.53"
type input "3.15"
click at [901, 262] on button "Close" at bounding box center [900, 265] width 36 height 36
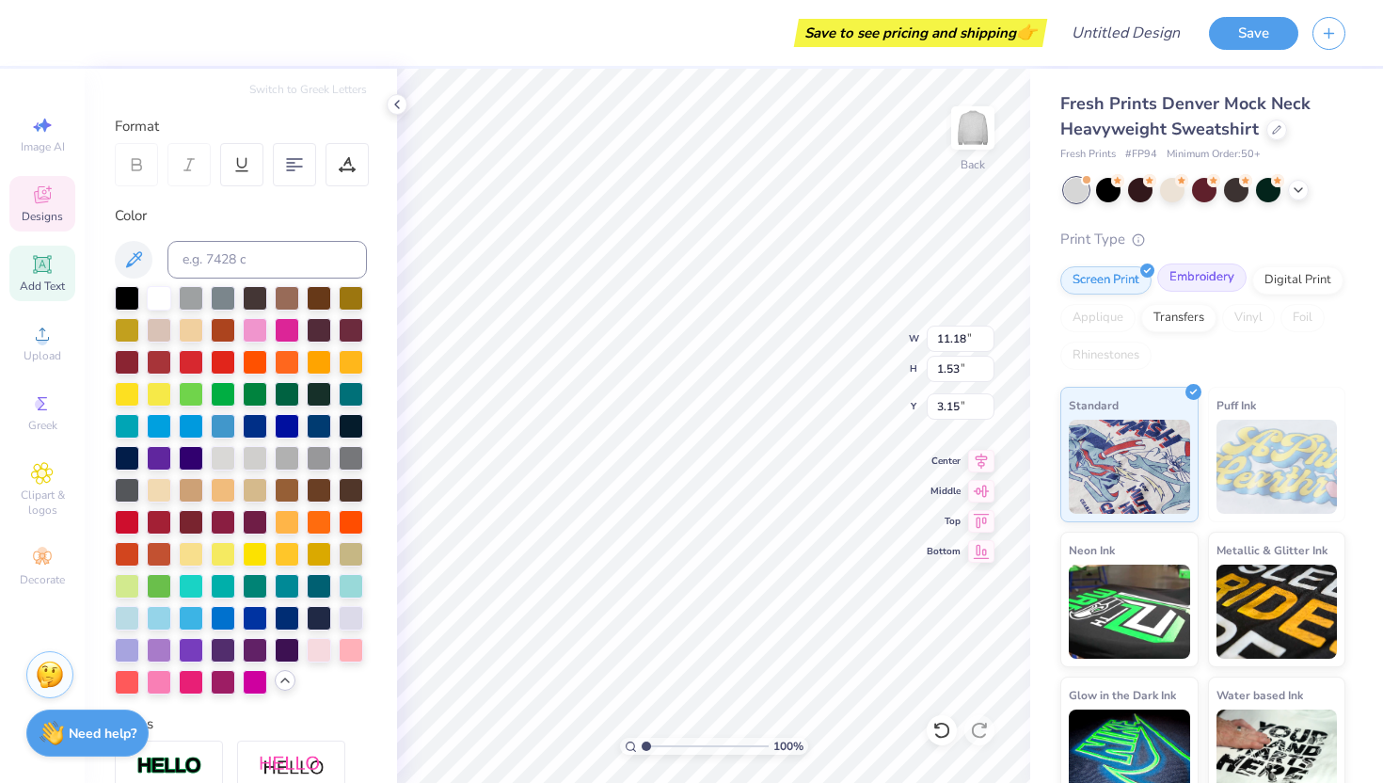
click at [1179, 285] on div "Embroidery" at bounding box center [1201, 277] width 89 height 28
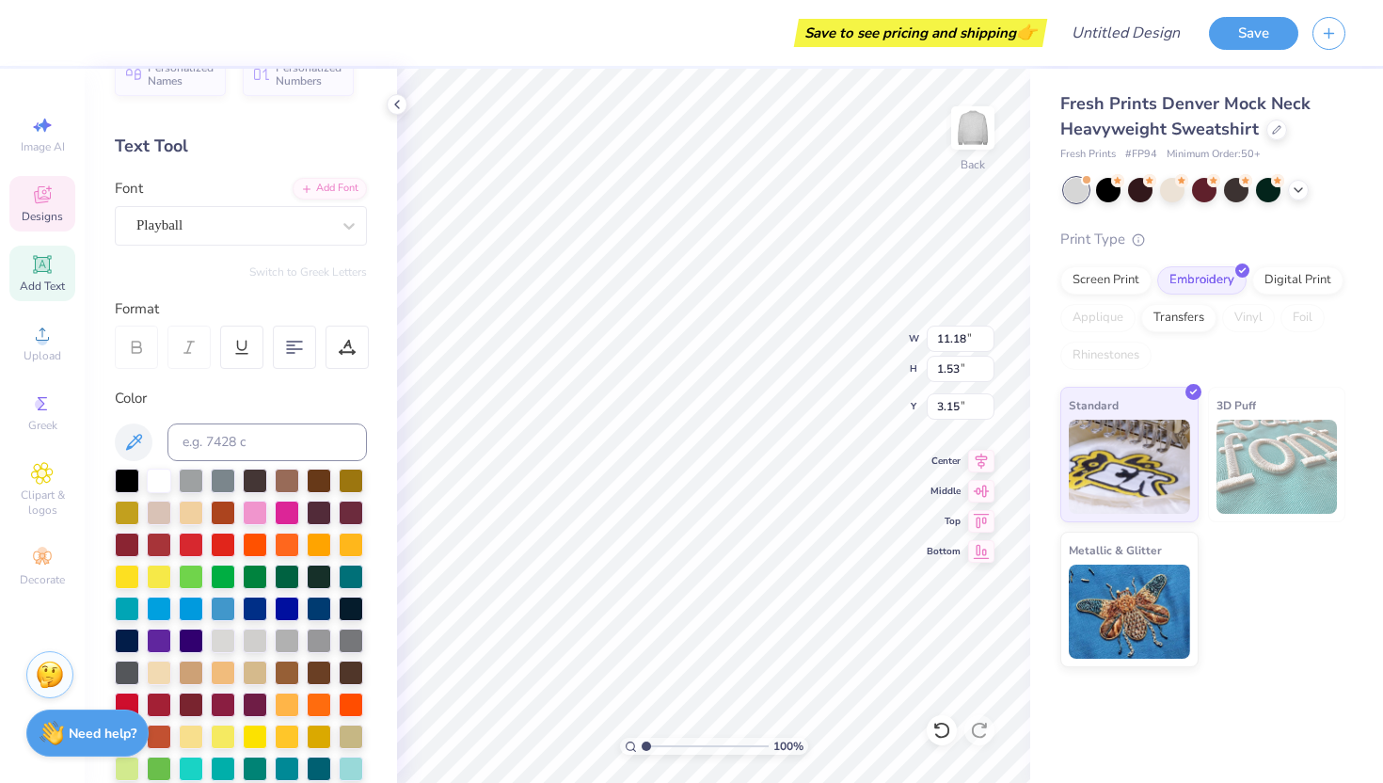
scroll to position [0, 0]
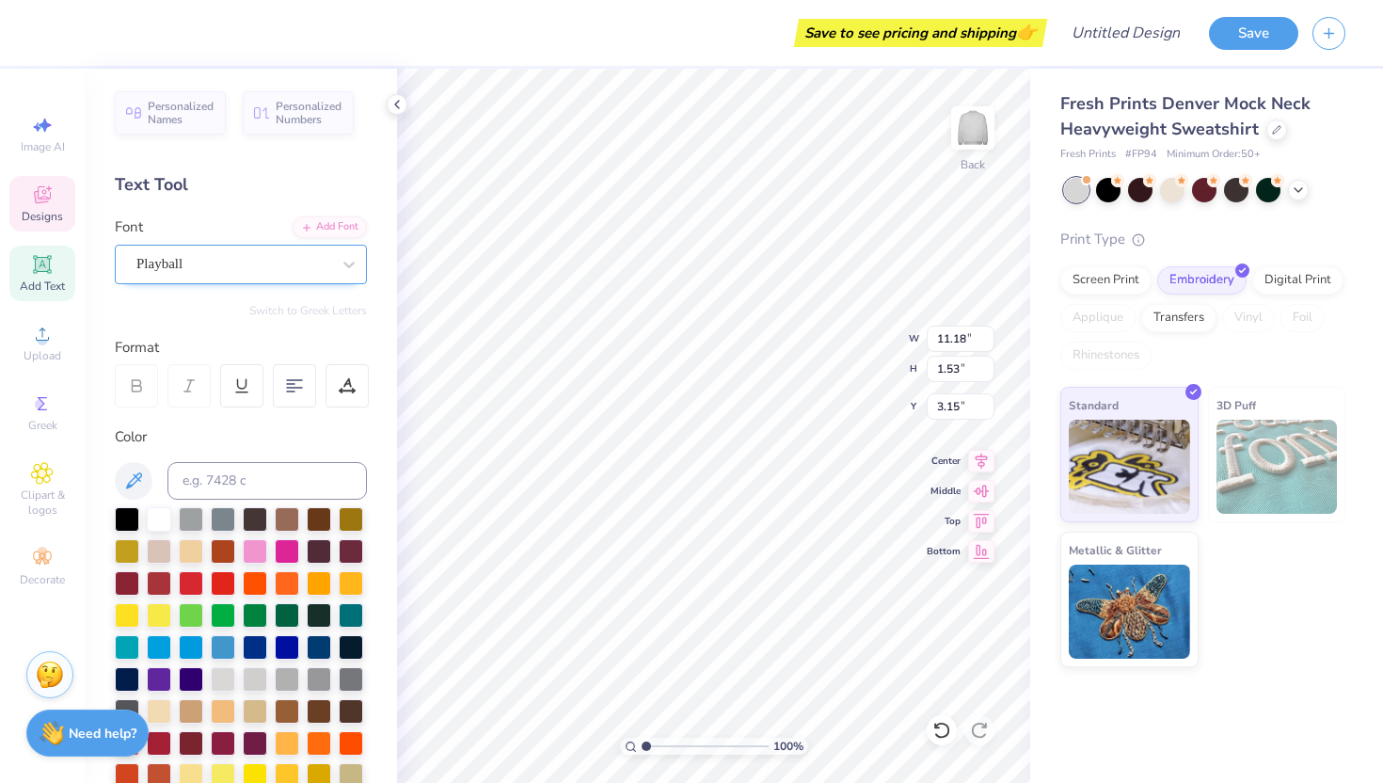
click at [278, 261] on div "Playball" at bounding box center [234, 263] width 198 height 29
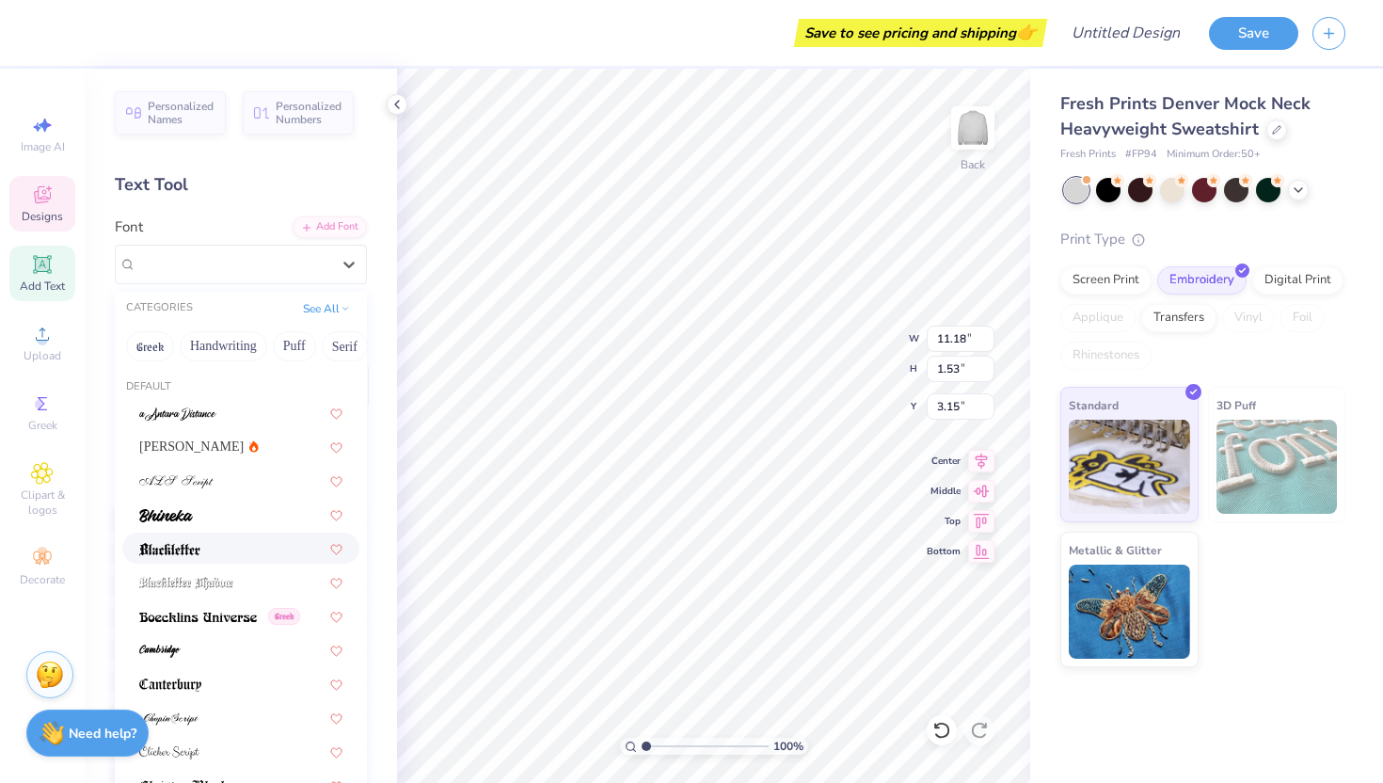
scroll to position [461, 0]
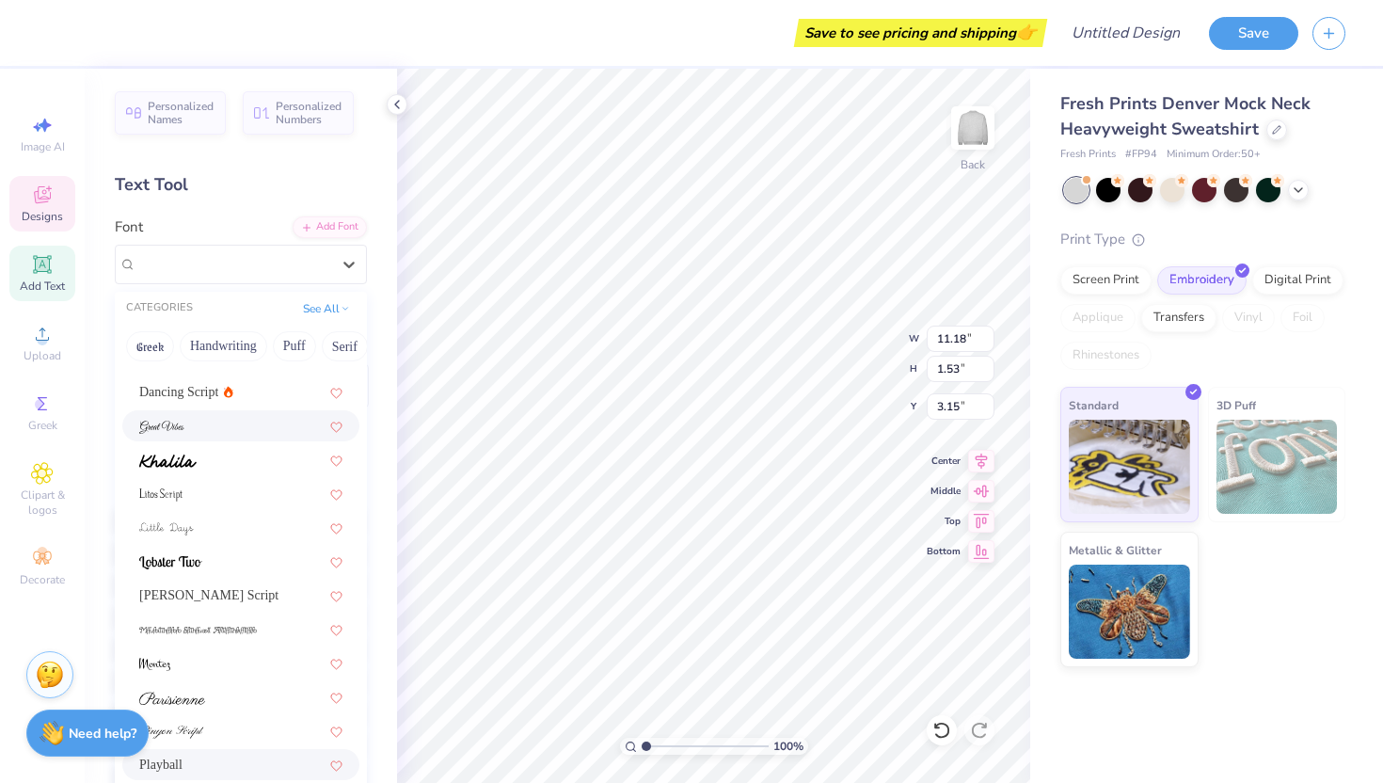
click at [231, 431] on div at bounding box center [240, 426] width 203 height 20
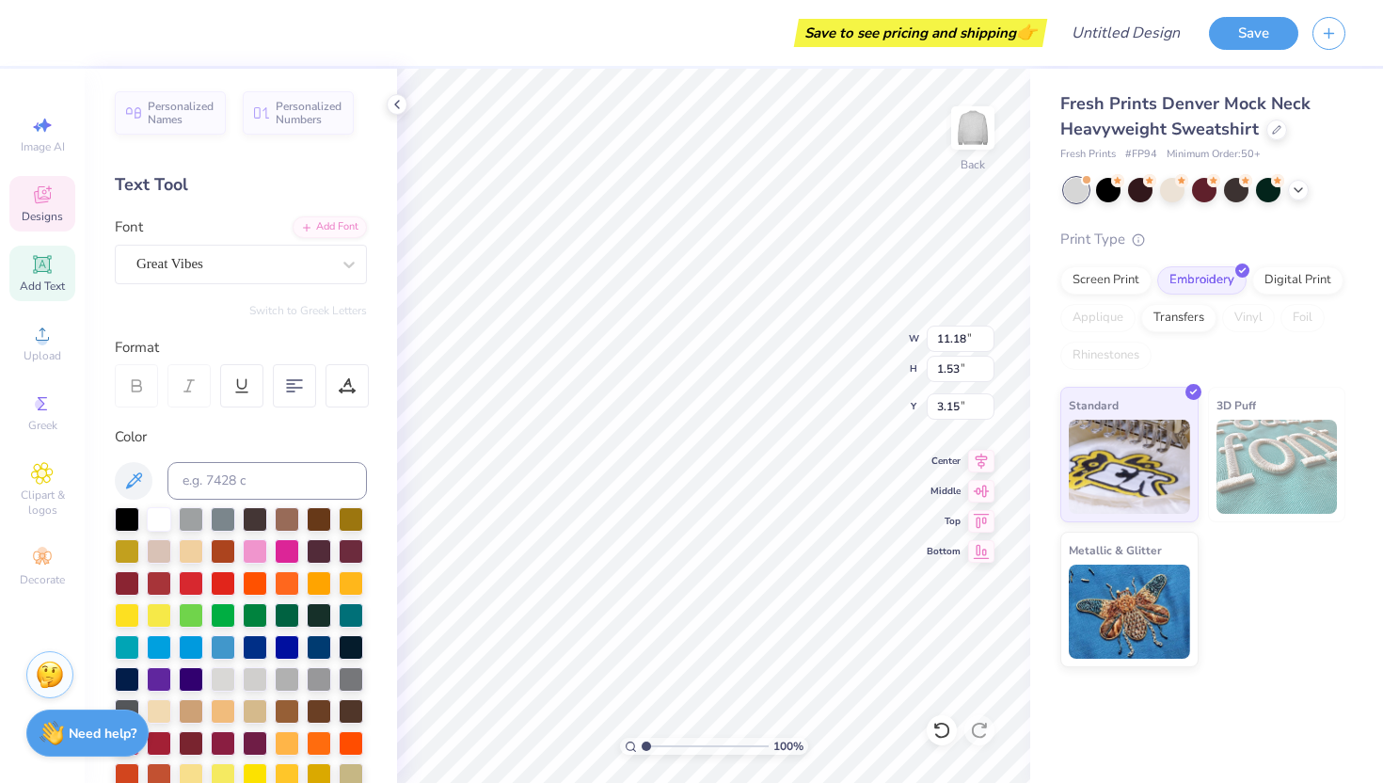
type input "10.46"
type input "1.66"
type input "3.08"
click at [274, 277] on div "FSP DEMO - Nautica Medium" at bounding box center [234, 263] width 198 height 29
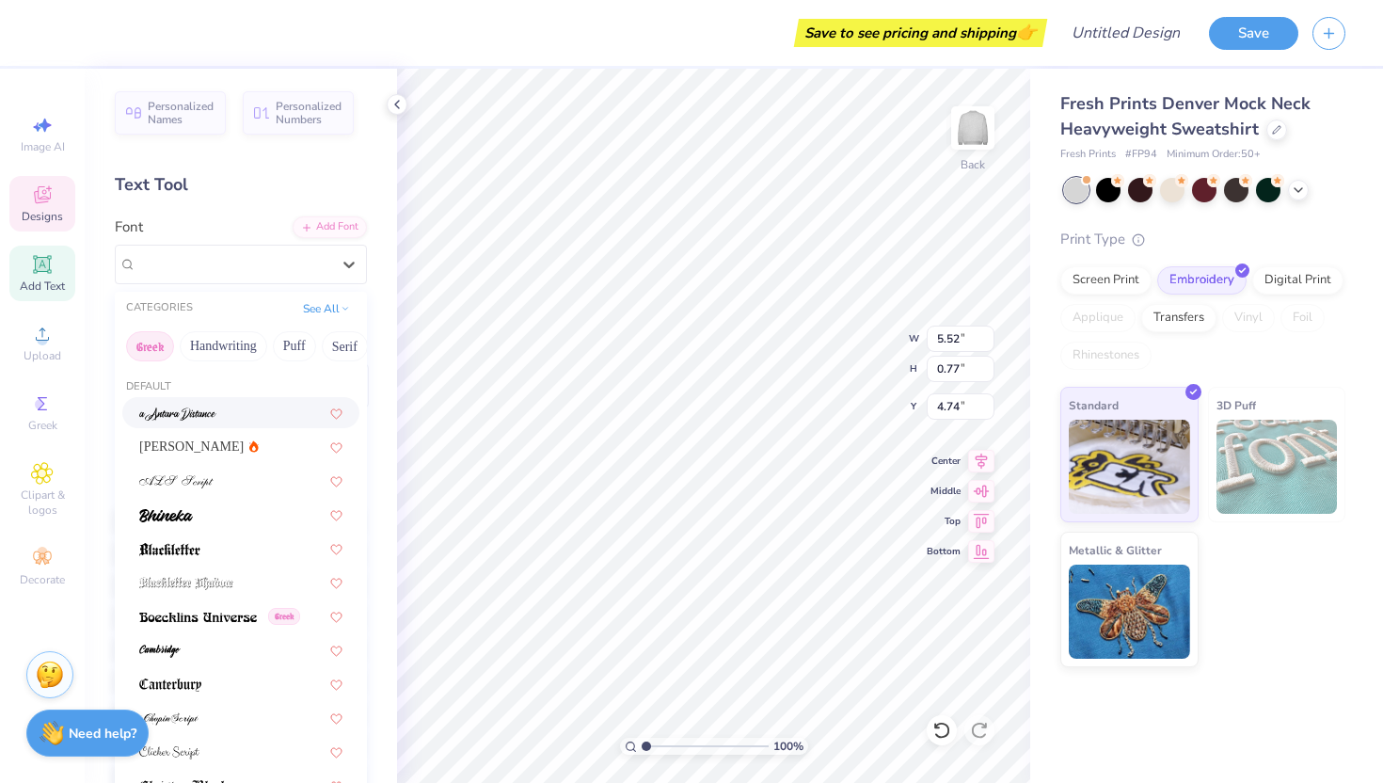
click at [162, 349] on button "Greek" at bounding box center [150, 346] width 48 height 30
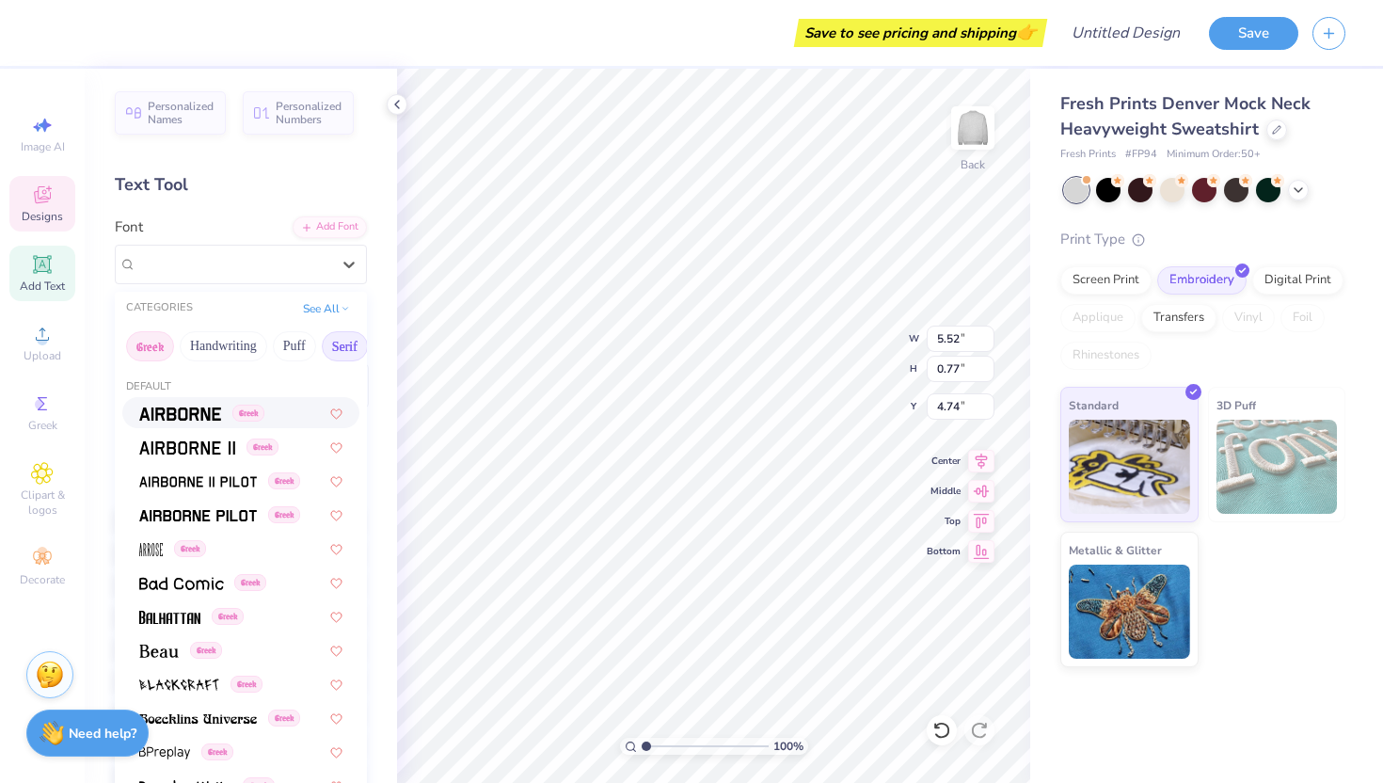
click at [342, 345] on button "Serif" at bounding box center [345, 346] width 46 height 30
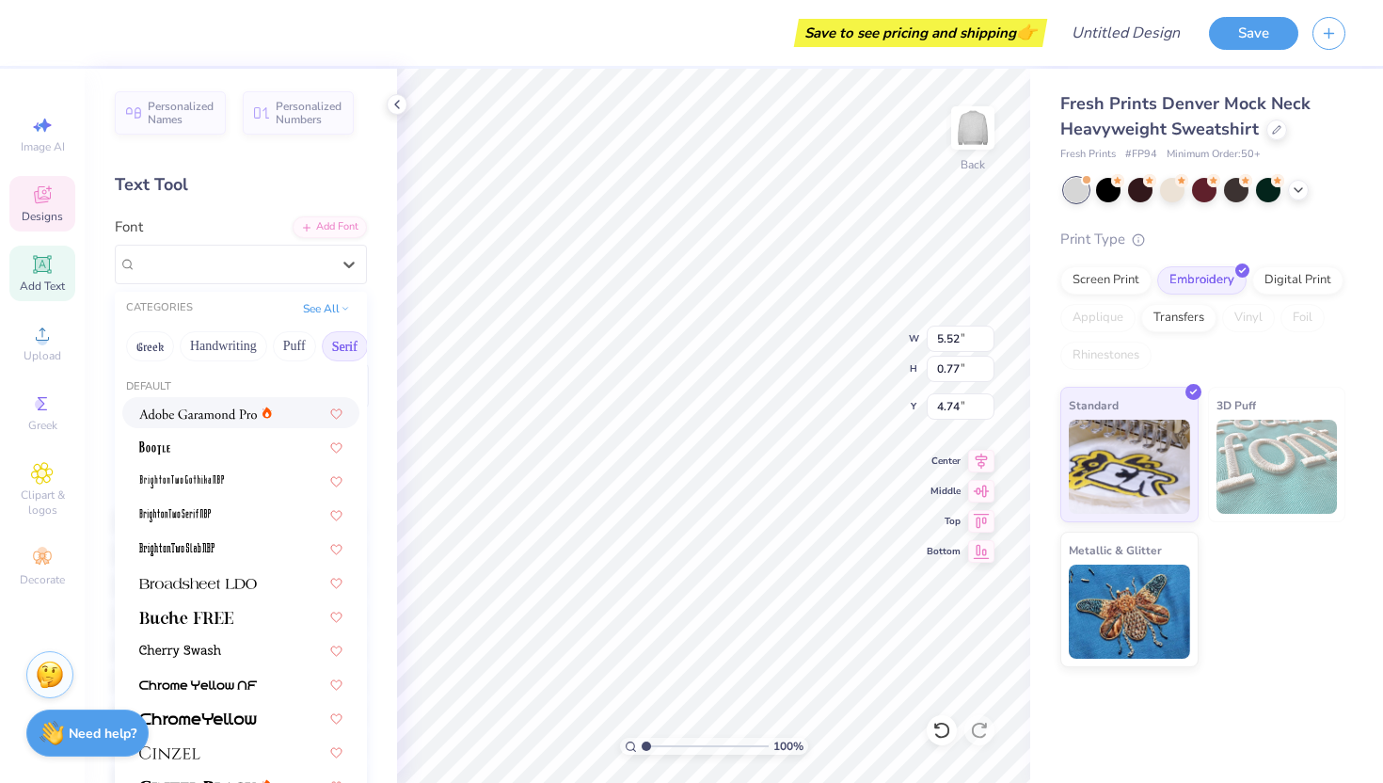
click at [230, 418] on img at bounding box center [198, 413] width 118 height 13
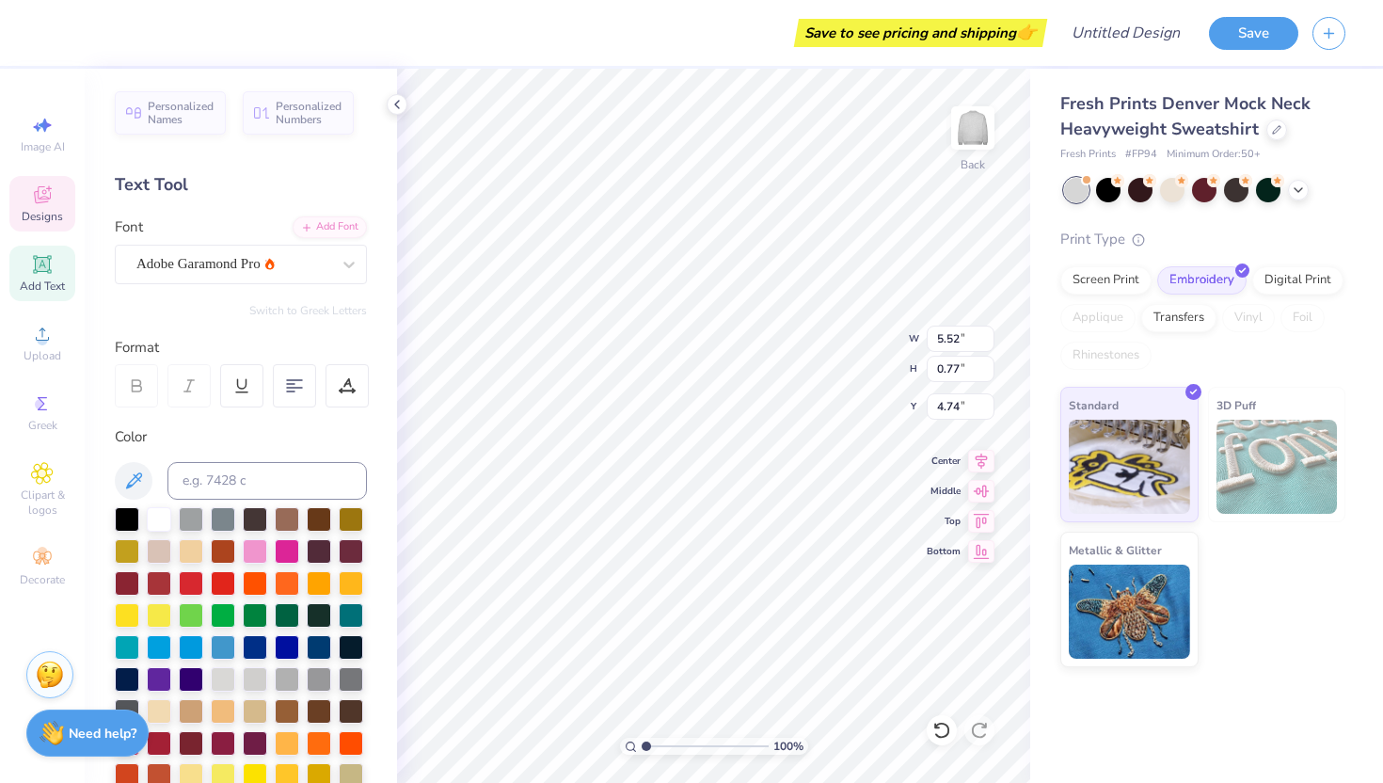
type input "7.31"
type input "0.91"
type input "4.67"
type input "4.22"
type input "0.53"
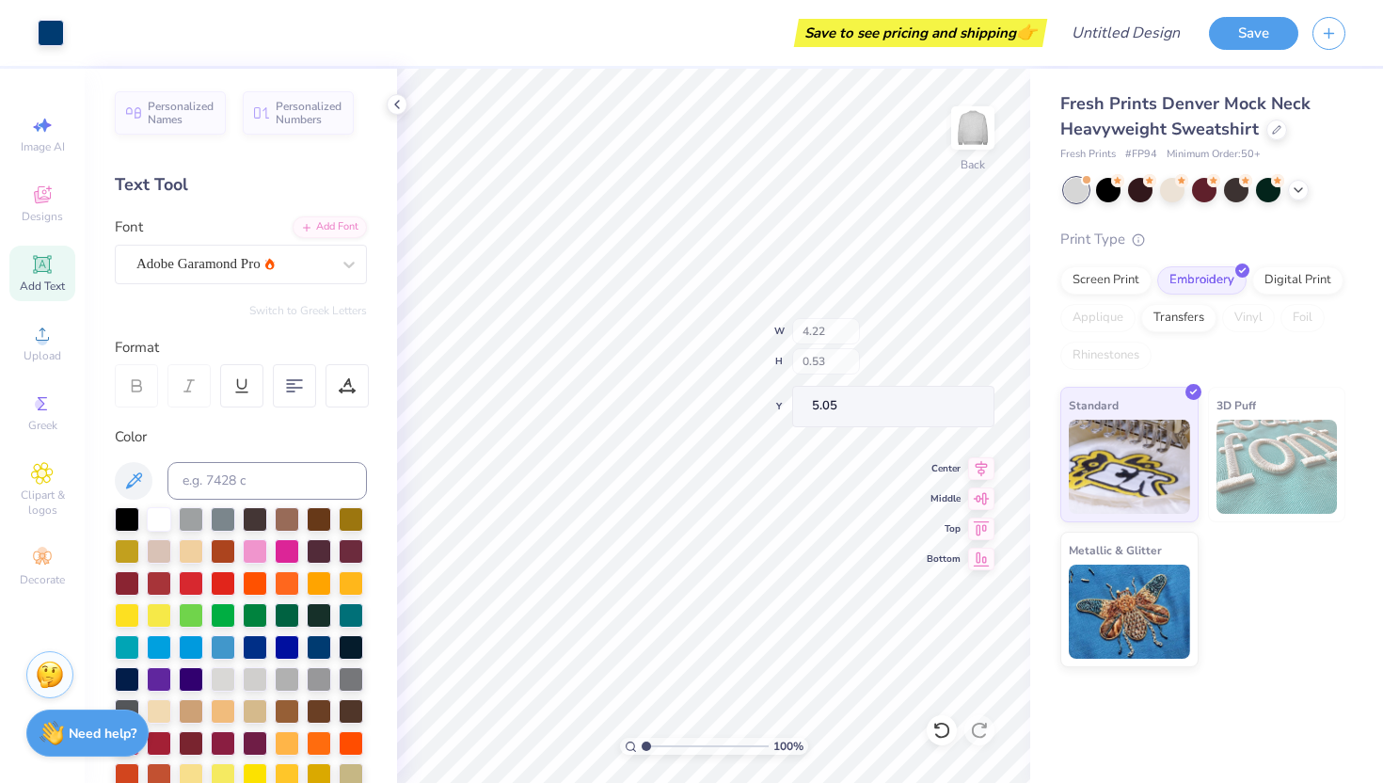
type input "4.74"
click at [338, 274] on div at bounding box center [349, 264] width 34 height 34
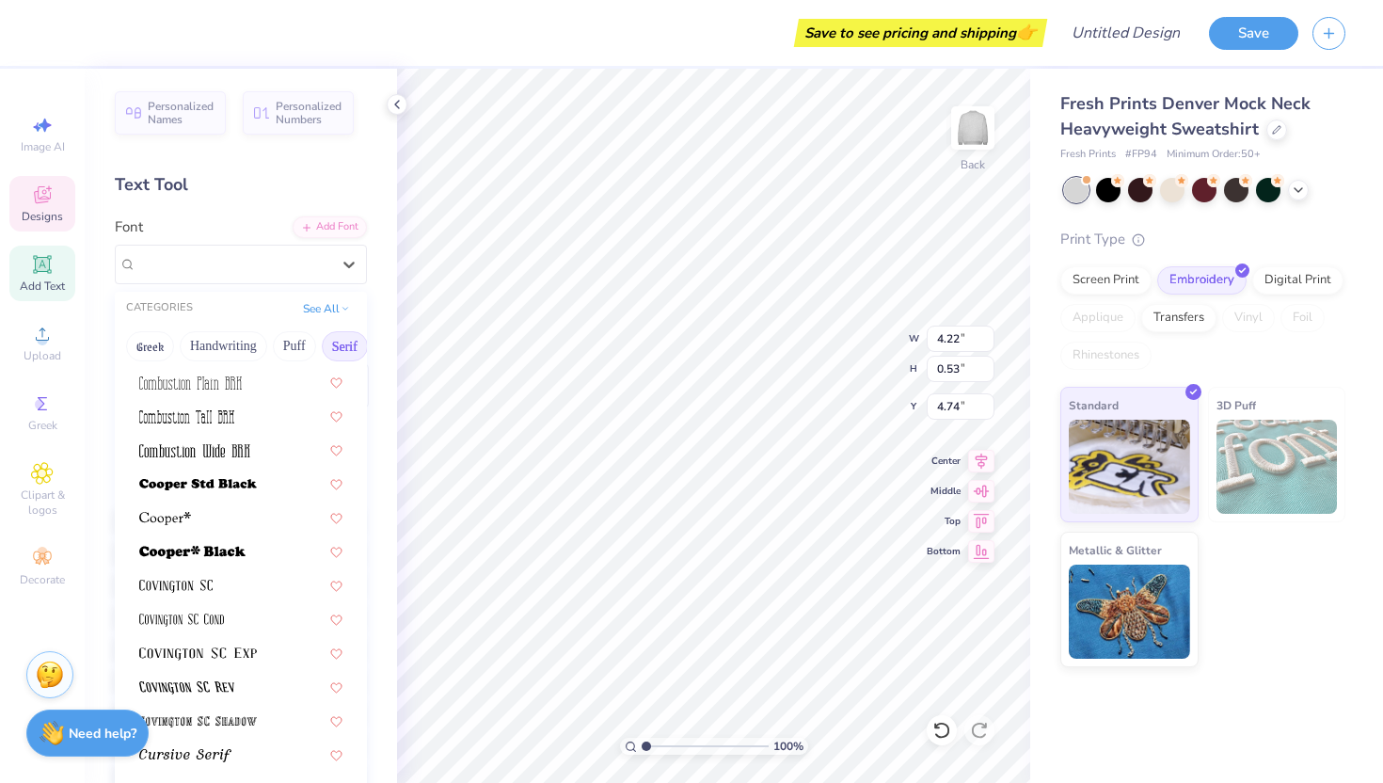
scroll to position [743, 0]
click at [195, 595] on div at bounding box center [240, 583] width 237 height 31
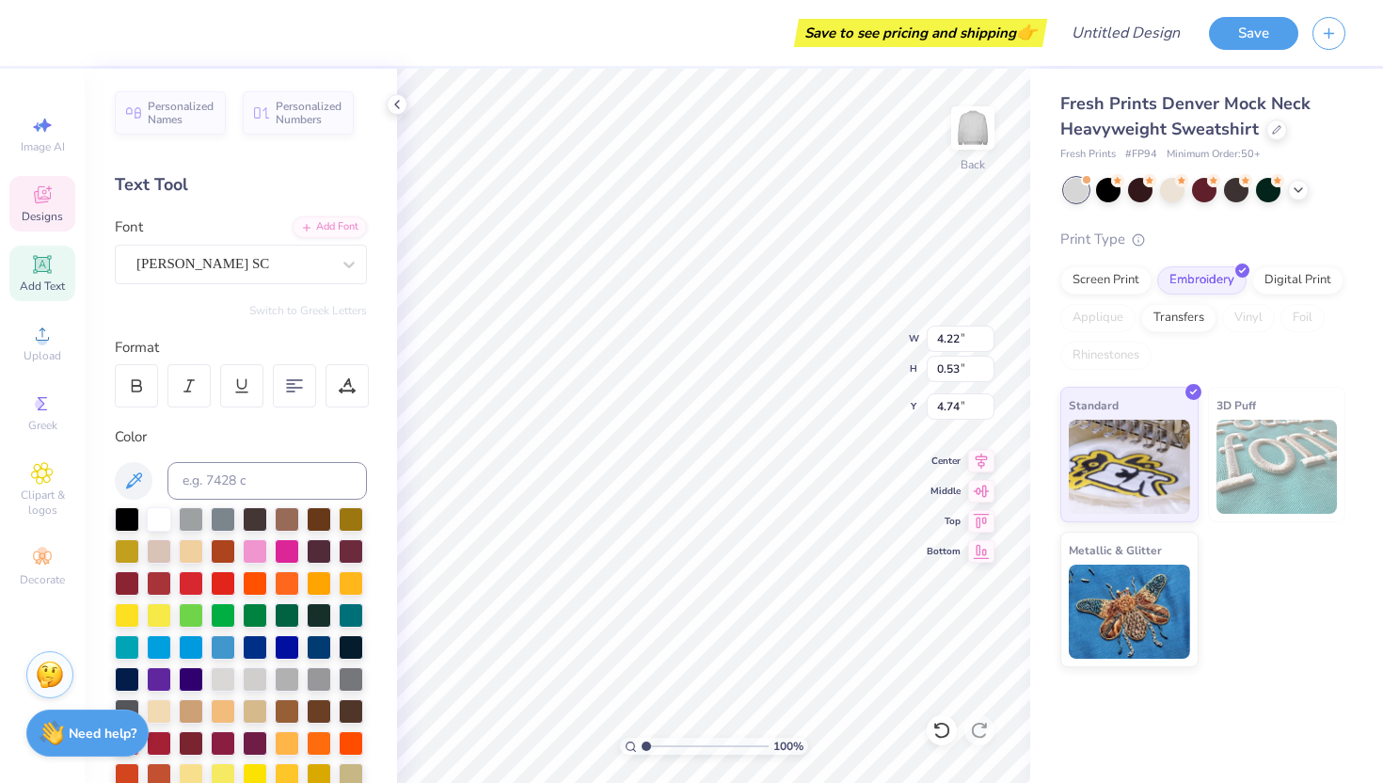
type input "4.52"
type input "0.47"
type input "4.76"
click at [266, 265] on div "[PERSON_NAME] SC" at bounding box center [234, 263] width 198 height 29
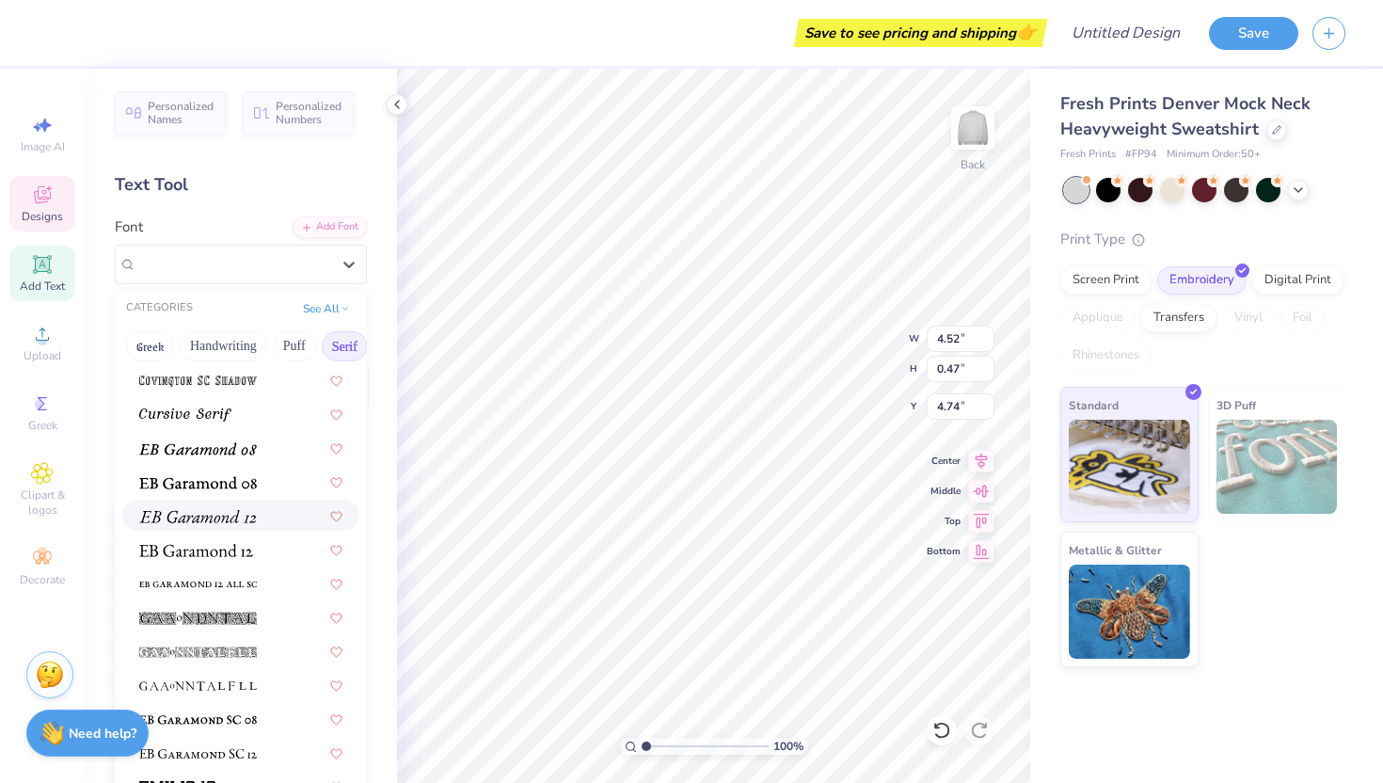
scroll to position [1084, 0]
click at [258, 488] on div at bounding box center [240, 480] width 203 height 20
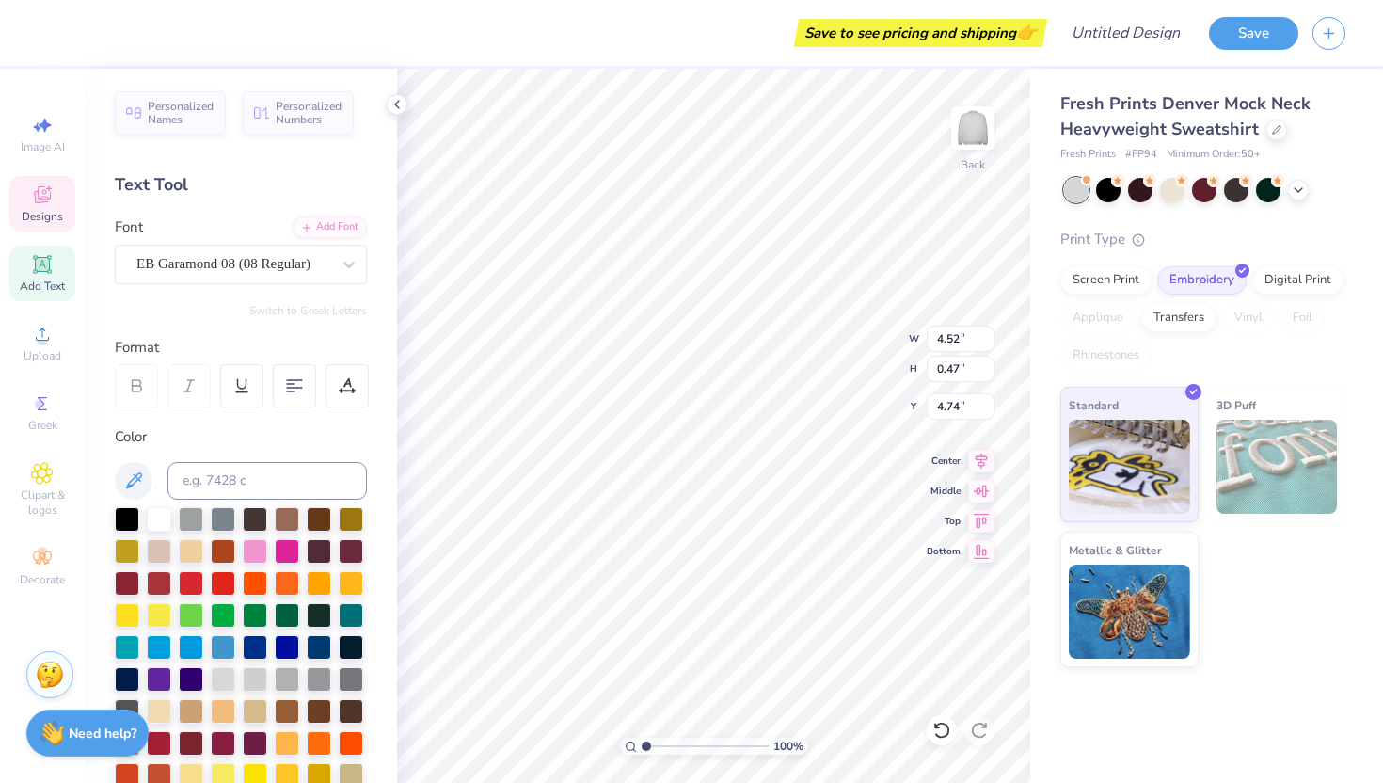
type input "4.22"
type input "0.49"
type input "4.73"
click at [315, 252] on div at bounding box center [233, 263] width 194 height 25
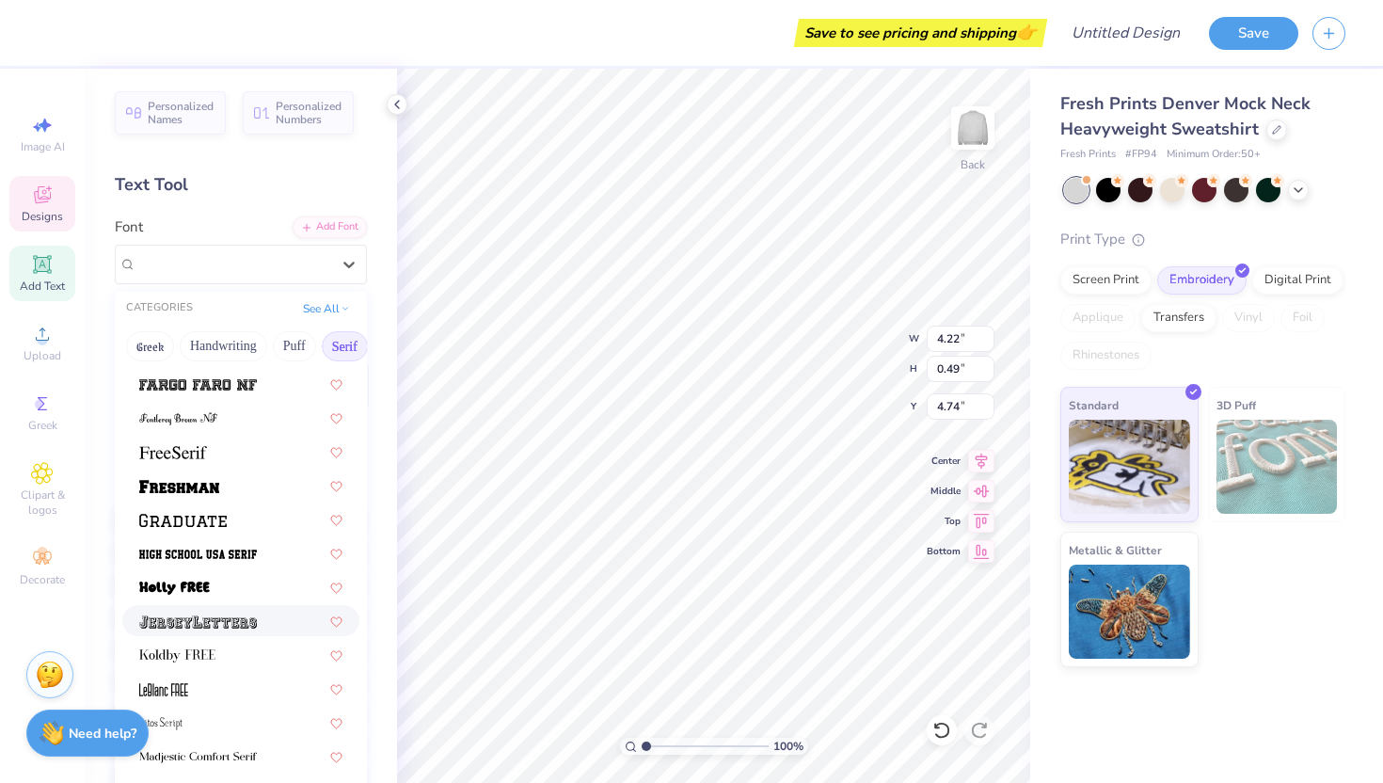
scroll to position [1554, 0]
click at [230, 454] on div at bounding box center [240, 450] width 203 height 20
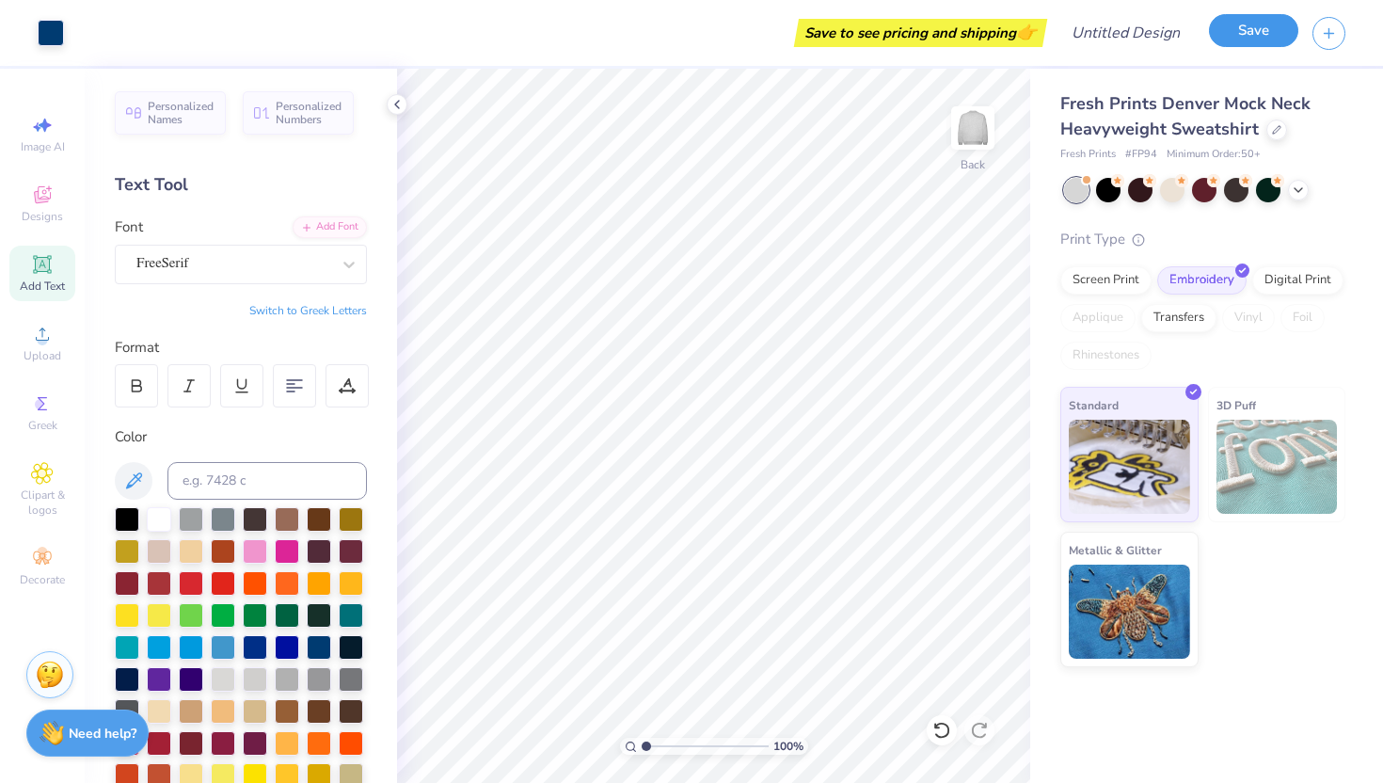
click at [1233, 32] on button "Save" at bounding box center [1253, 30] width 89 height 33
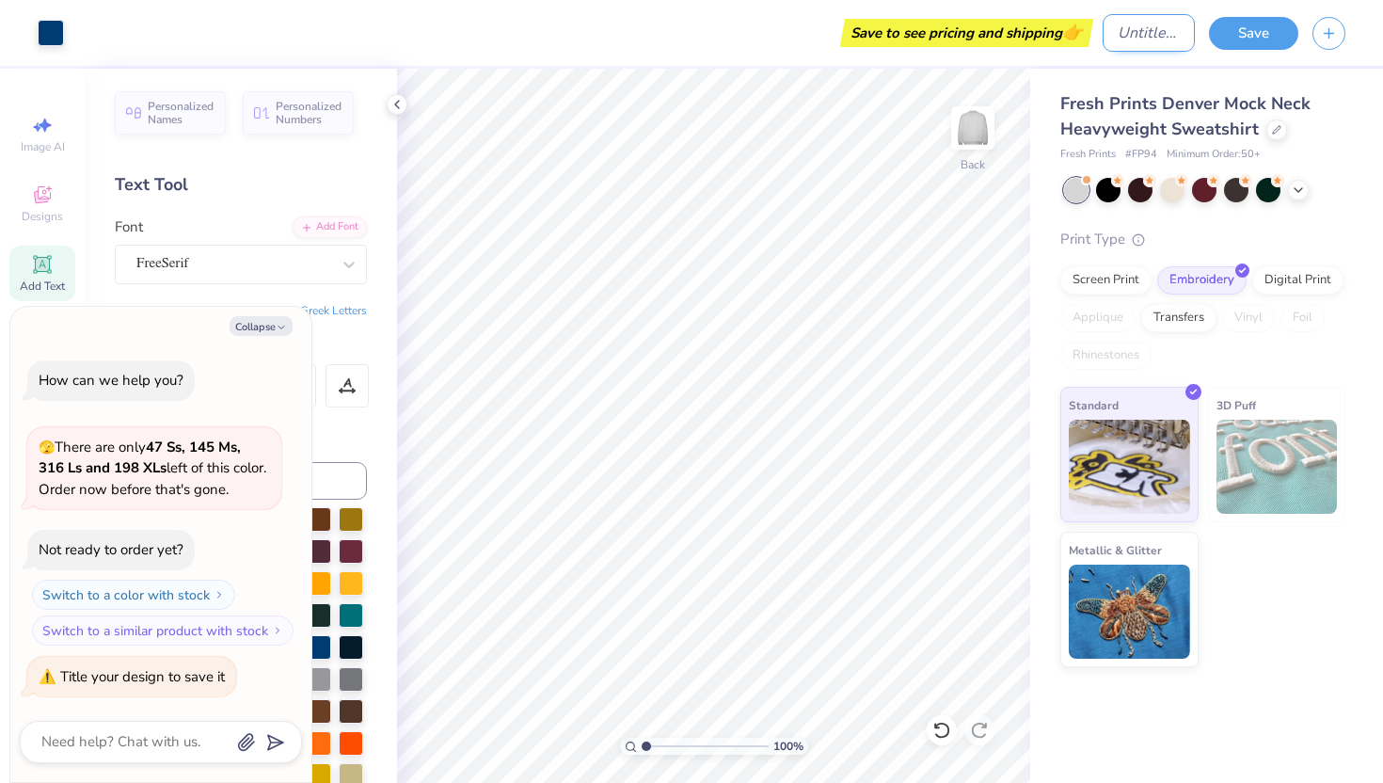
type textarea "x"
click at [1131, 24] on input "Design Title" at bounding box center [1148, 33] width 92 height 38
type input "p"
type textarea "x"
type input "pa"
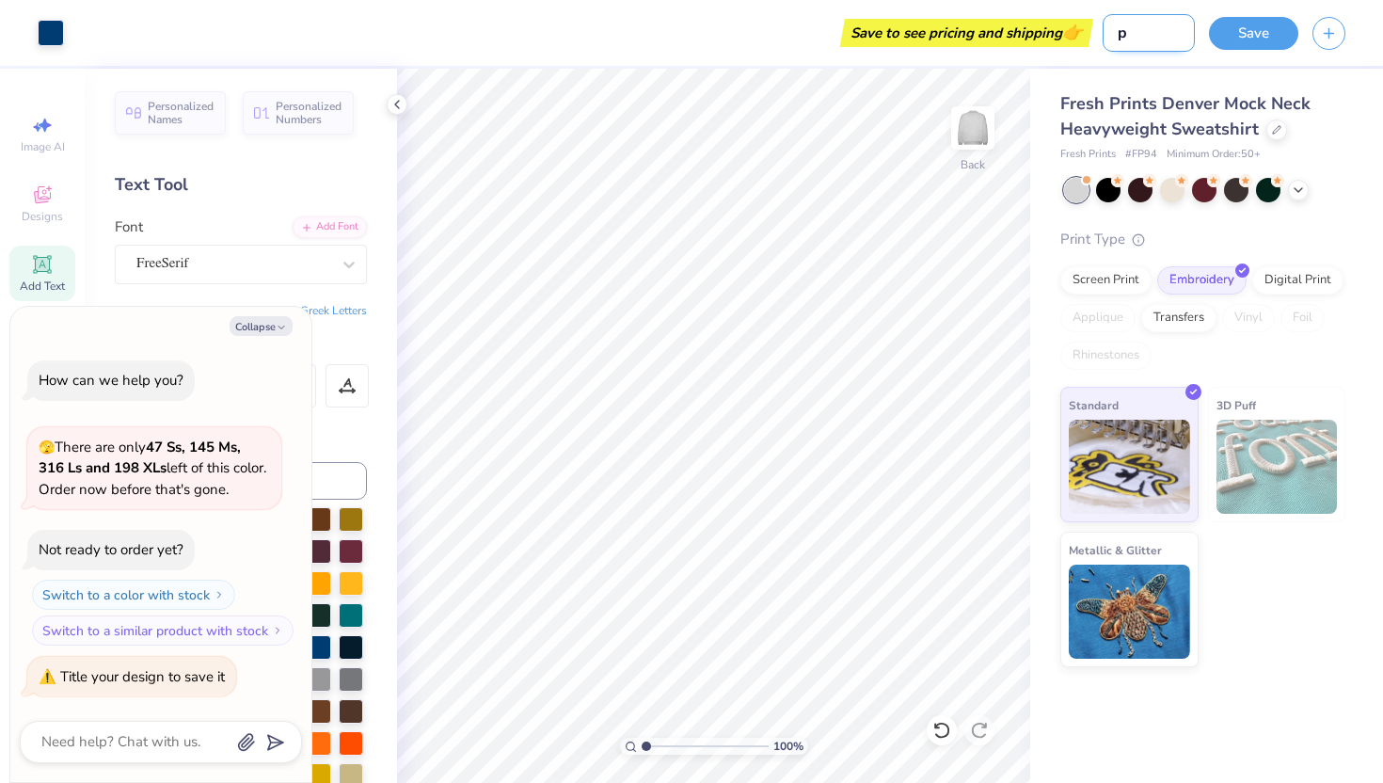
type textarea "x"
type input "pan"
type textarea "x"
type input "panh"
type textarea "x"
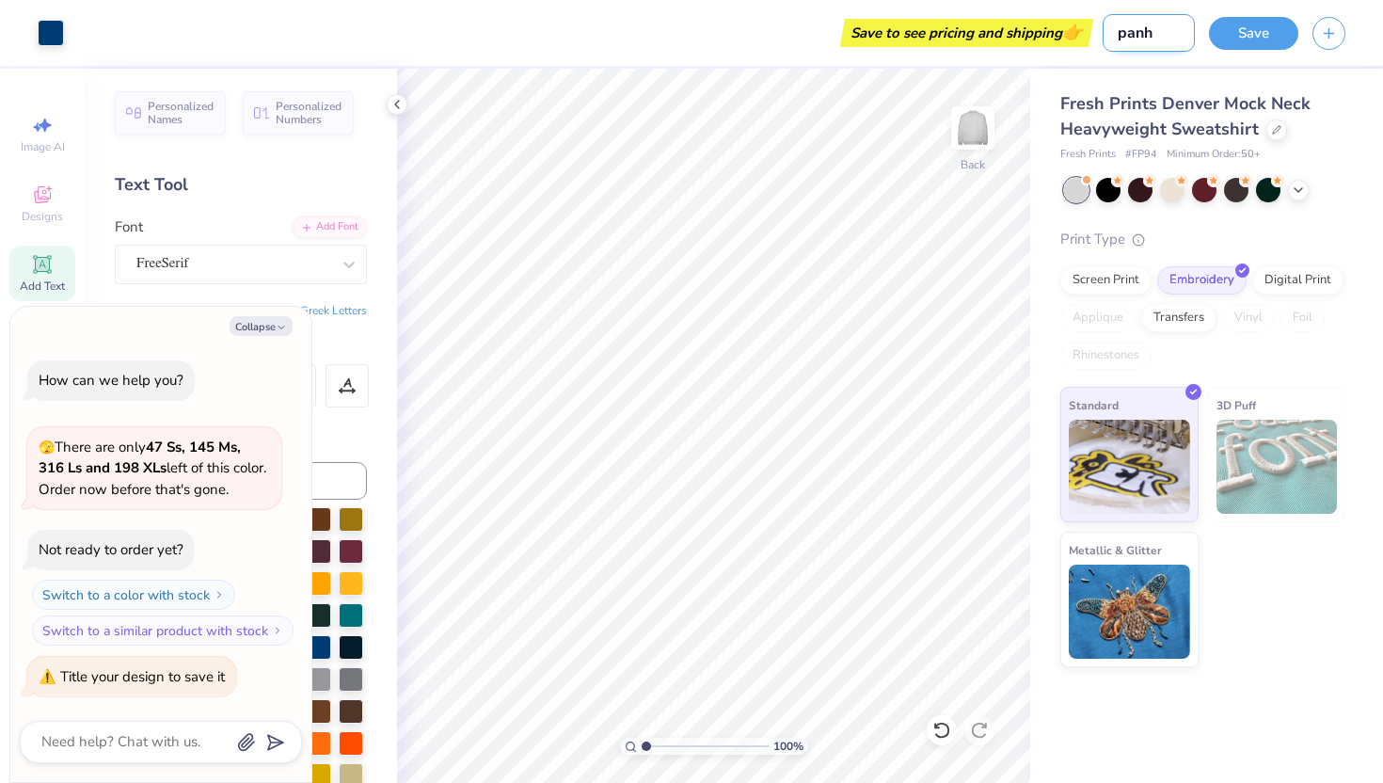
type input "panhe"
type textarea "x"
type input "panhel"
type textarea "x"
type input "panhel"
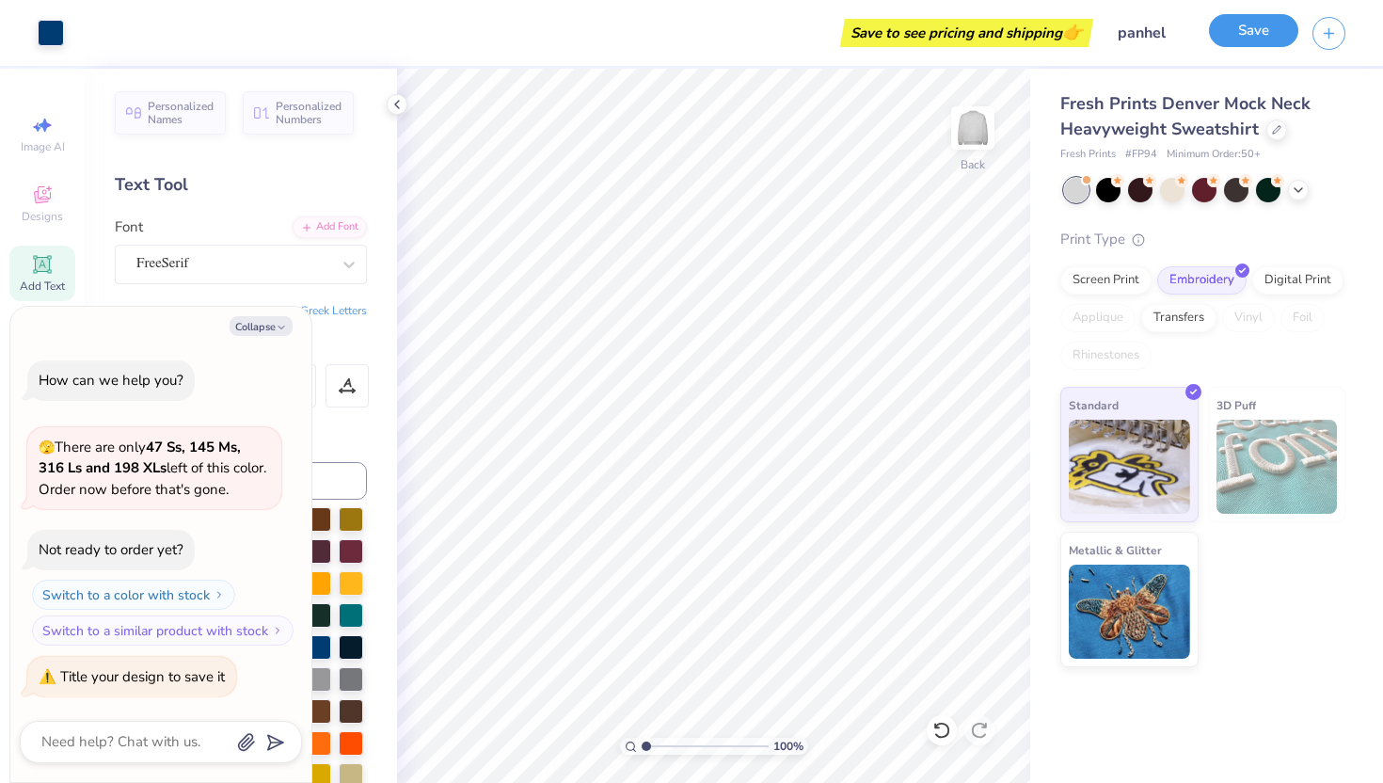
click at [1287, 29] on button "Save" at bounding box center [1253, 30] width 89 height 33
type textarea "x"
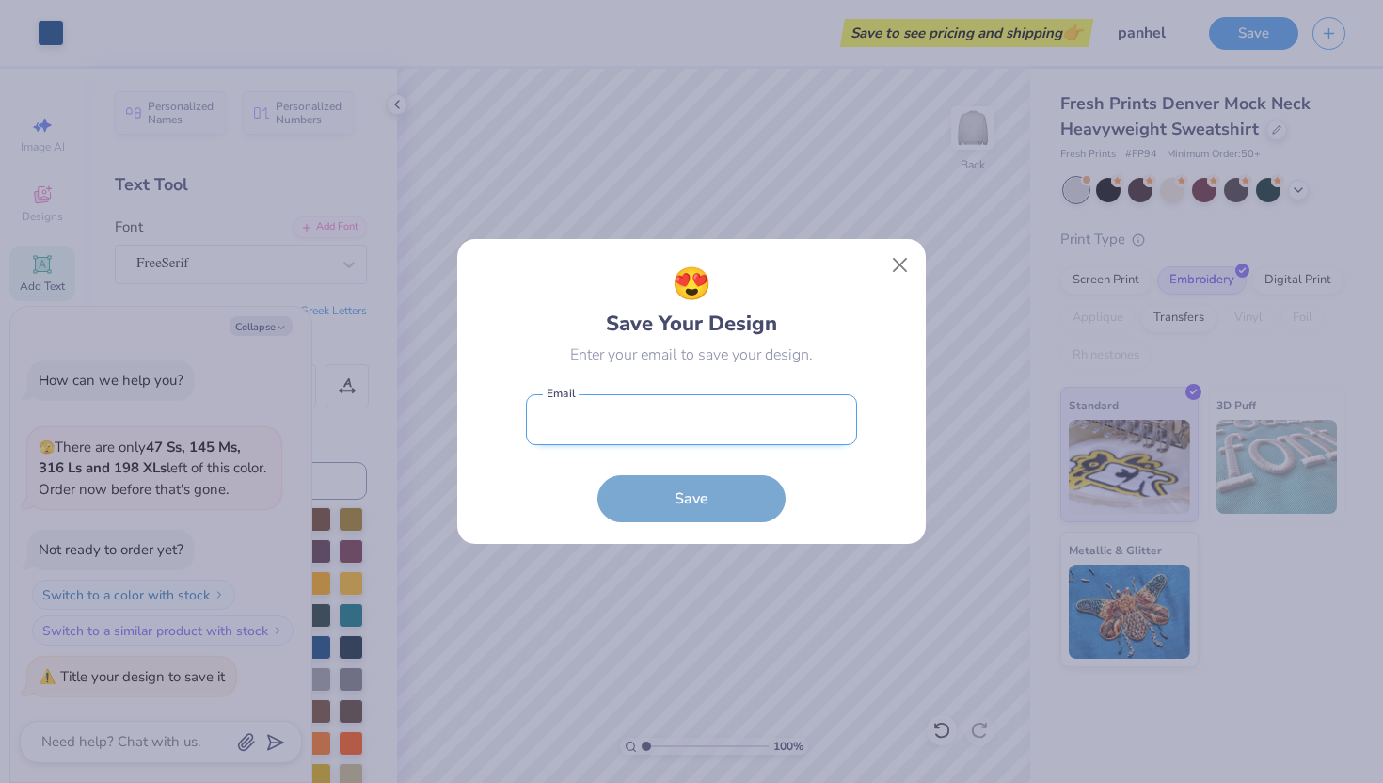
click at [766, 427] on input "email" at bounding box center [691, 420] width 331 height 52
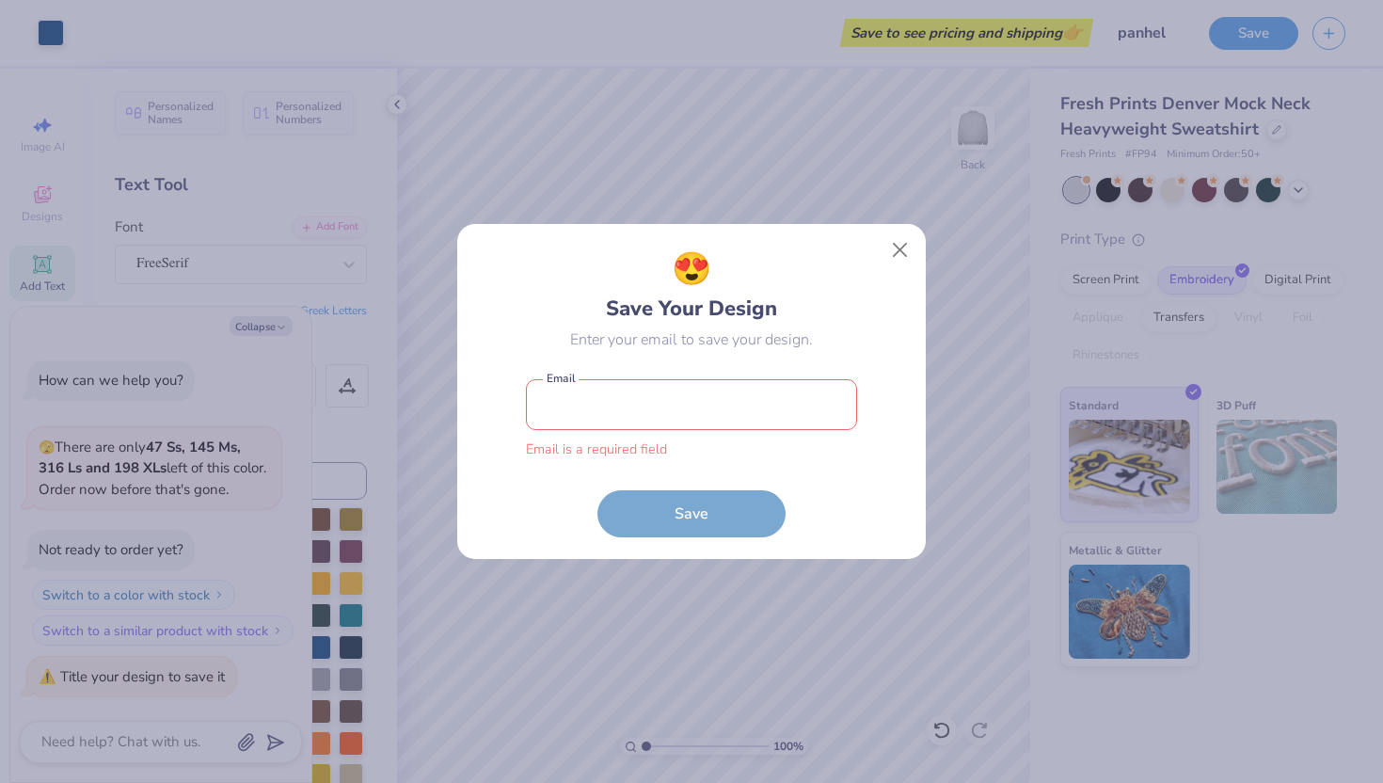
type input "[EMAIL_ADDRESS][DOMAIN_NAME]"
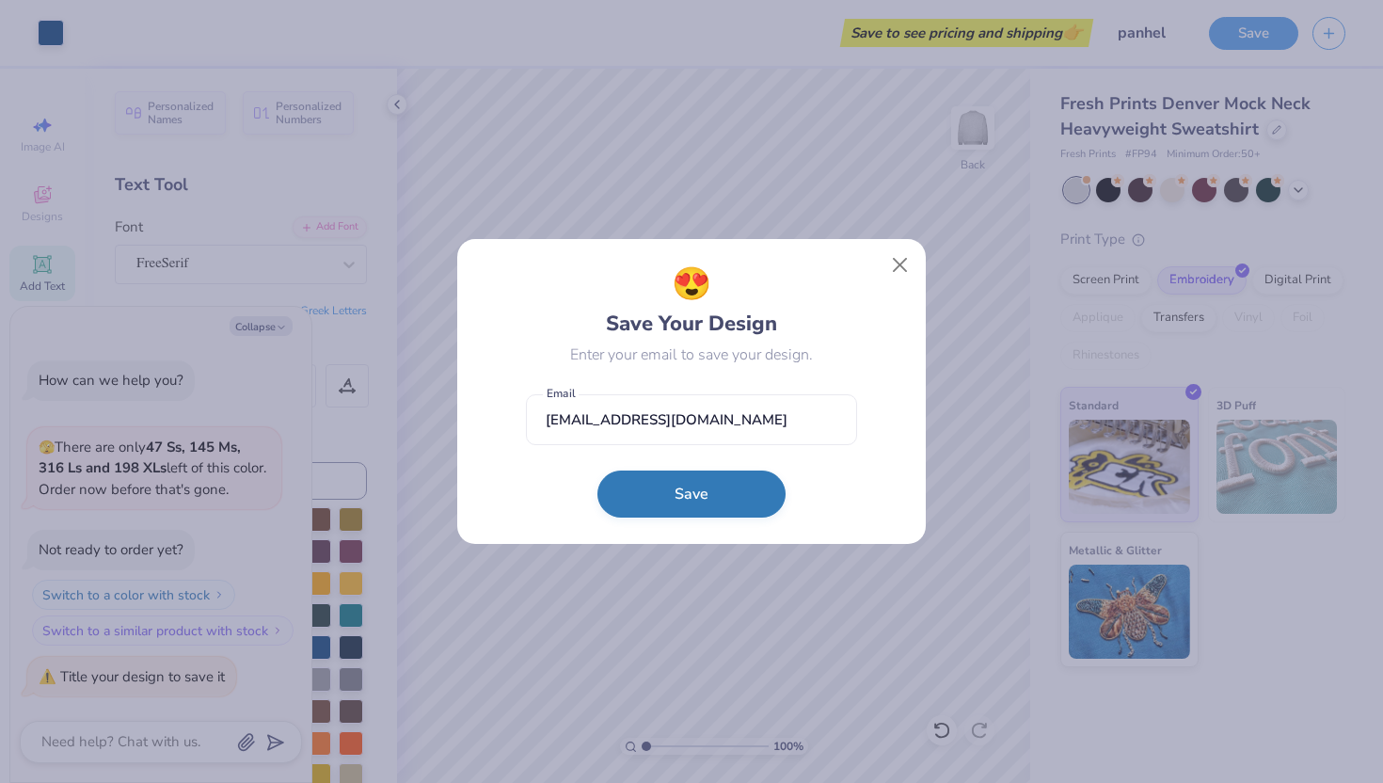
click at [712, 491] on button "Save" at bounding box center [691, 493] width 188 height 47
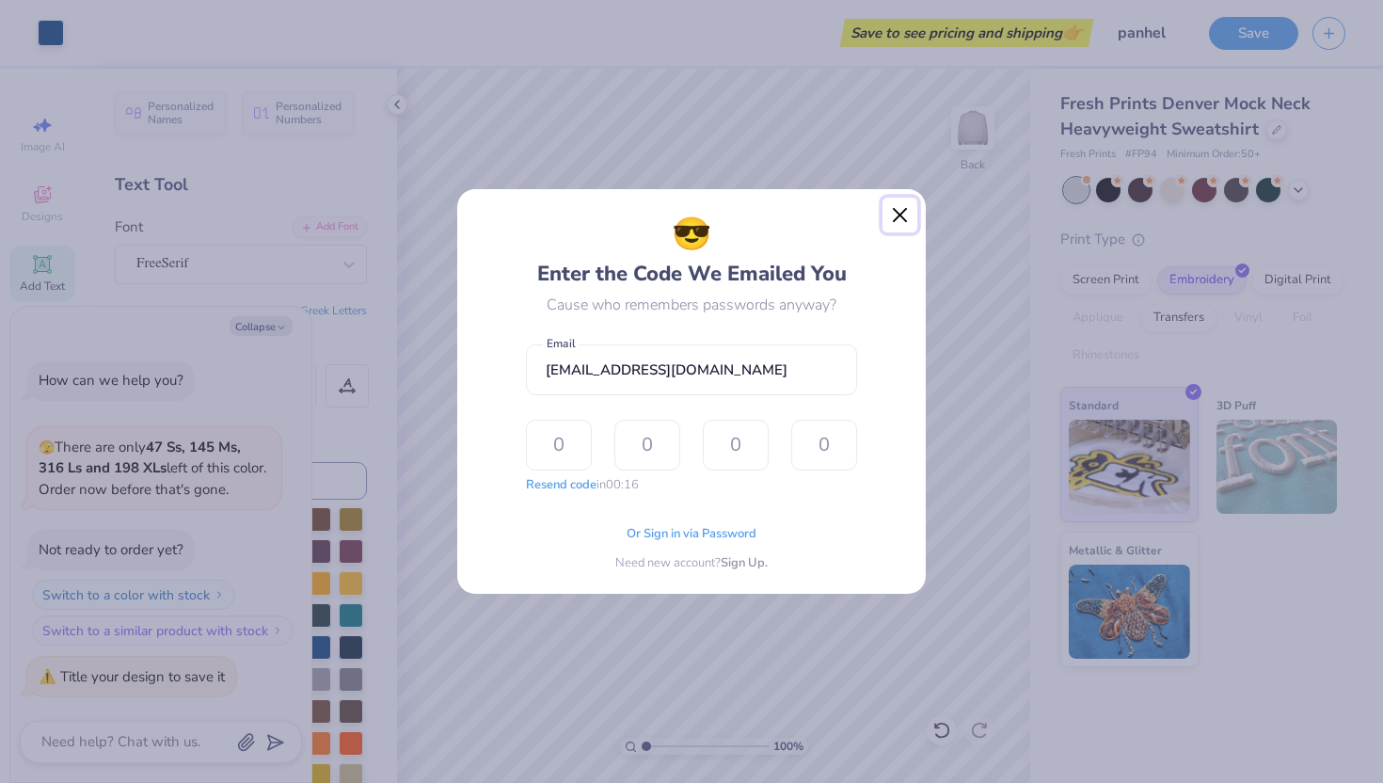
click at [902, 206] on button "Close" at bounding box center [900, 216] width 36 height 36
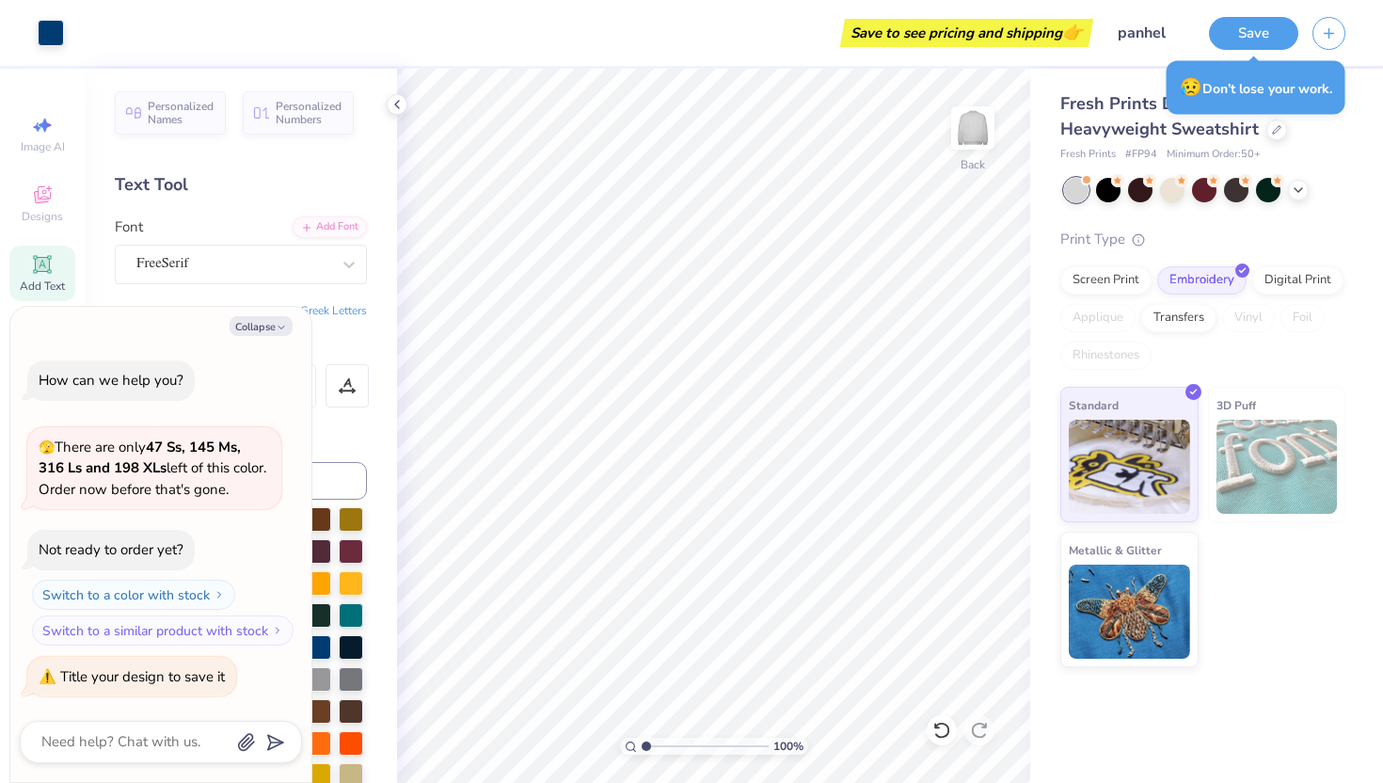
type textarea "x"
